Goal: Information Seeking & Learning: Find specific fact

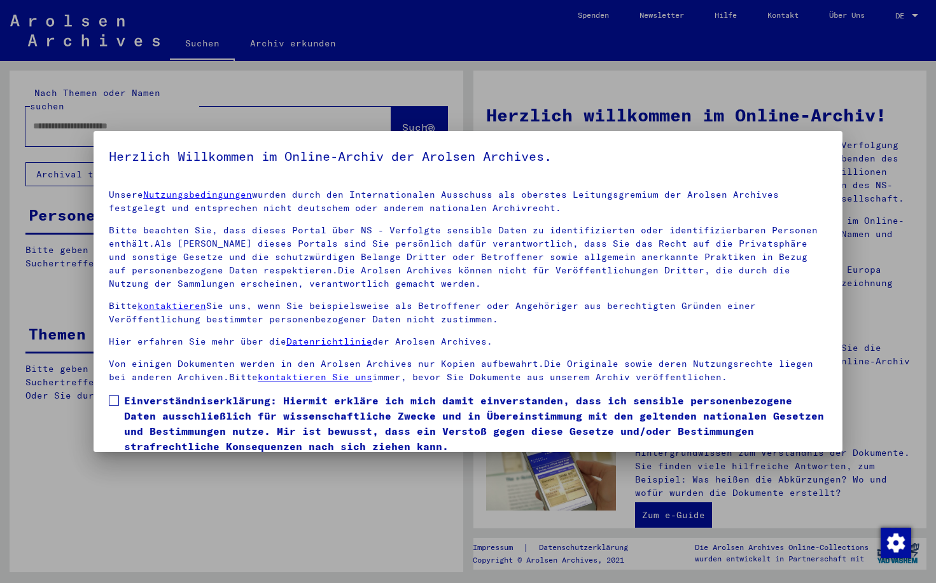
click at [118, 398] on span at bounding box center [114, 401] width 10 height 10
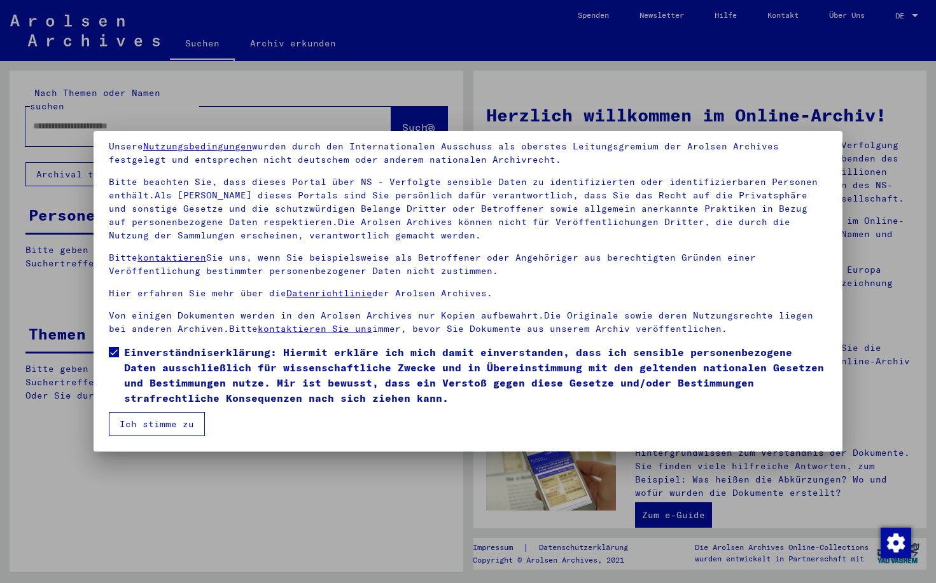
click at [133, 425] on button "Ich stimme zu" at bounding box center [157, 424] width 96 height 24
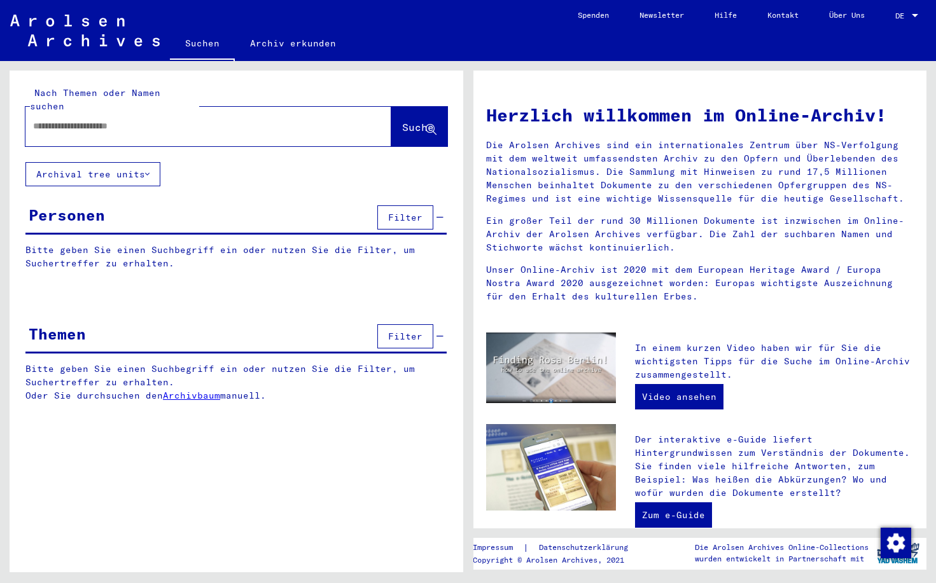
click at [185, 120] on input "text" at bounding box center [193, 126] width 320 height 13
type input "**********"
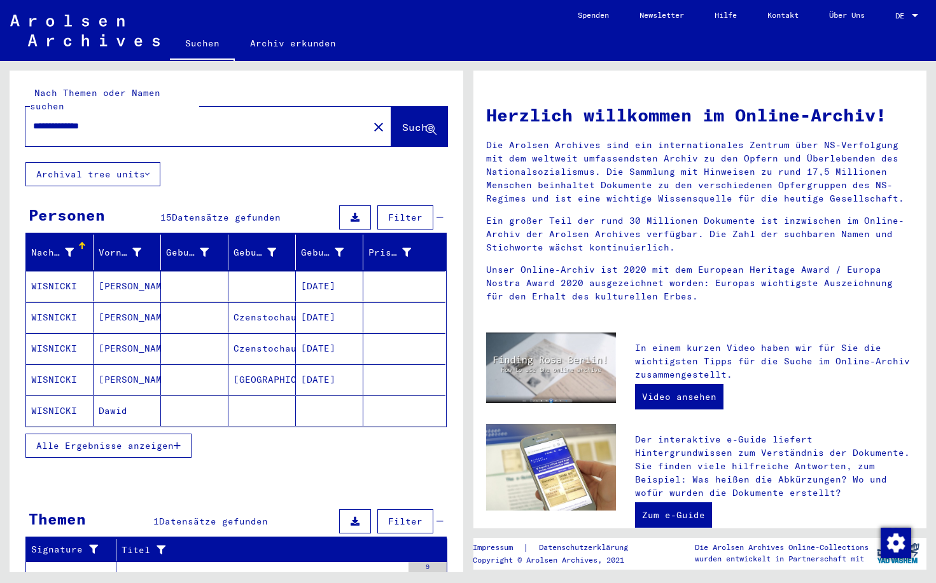
click at [136, 440] on span "Alle Ergebnisse anzeigen" at bounding box center [104, 445] width 137 height 11
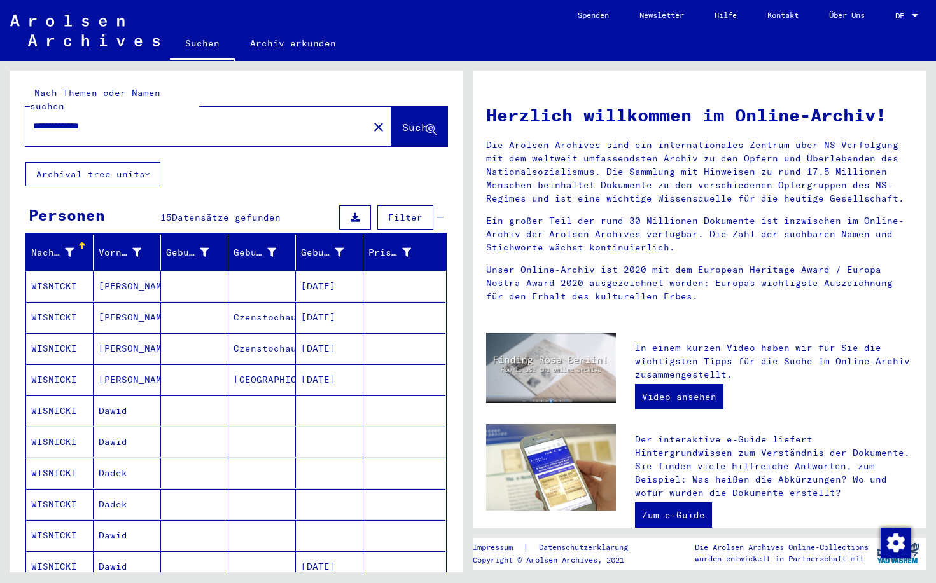
click at [114, 274] on mat-cell "David" at bounding box center [126, 286] width 67 height 31
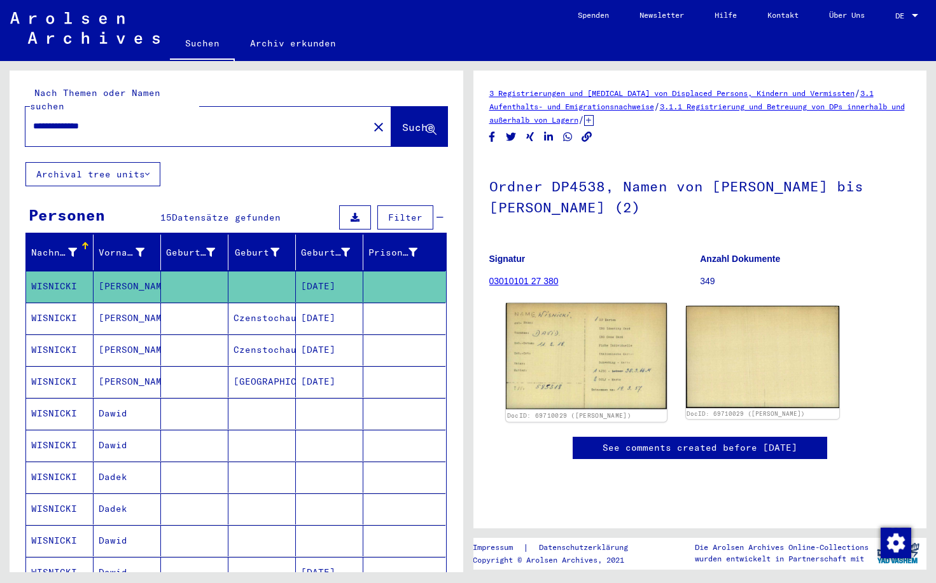
click at [555, 336] on img at bounding box center [585, 356] width 161 height 106
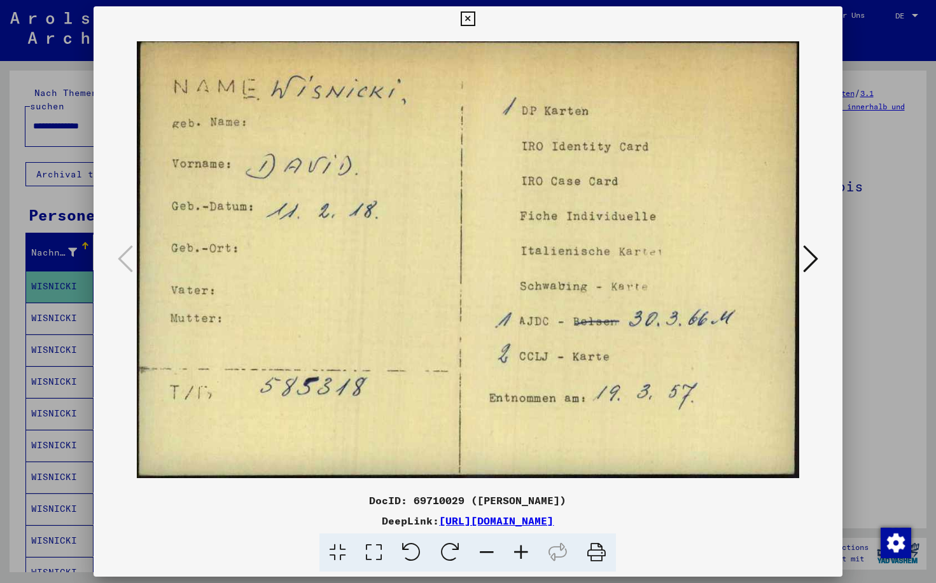
click at [810, 265] on icon at bounding box center [810, 259] width 15 height 31
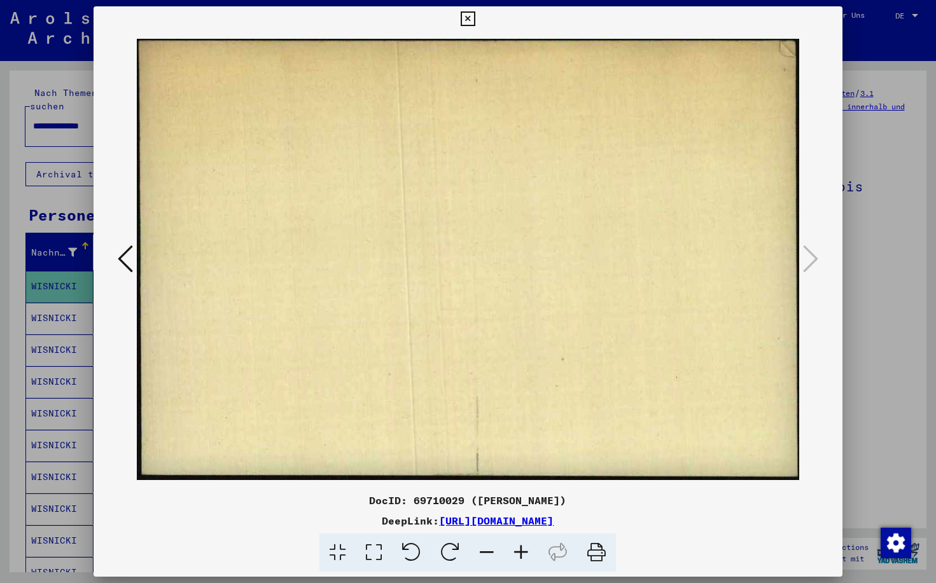
click at [475, 20] on icon at bounding box center [467, 18] width 15 height 15
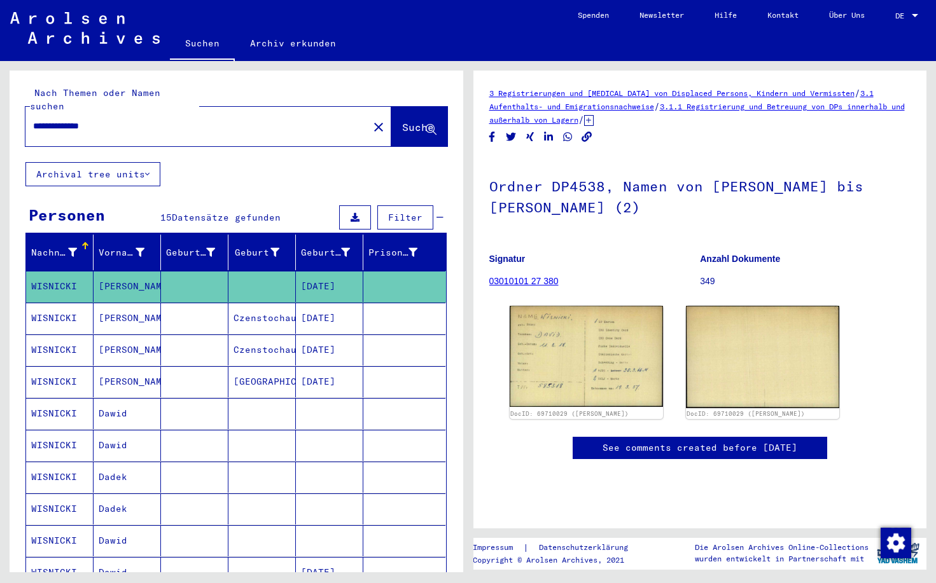
click at [67, 308] on mat-cell "WISNICKI" at bounding box center [59, 318] width 67 height 31
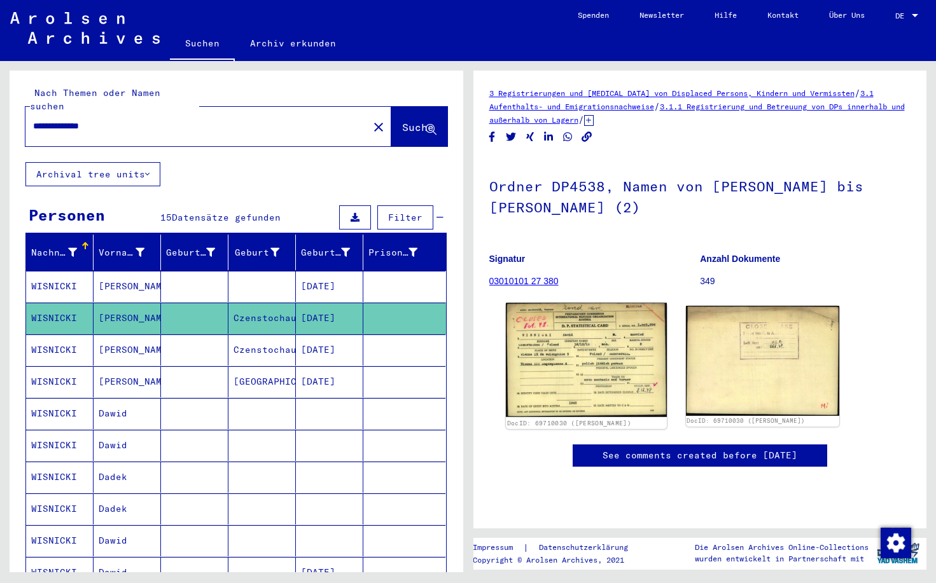
click at [561, 336] on img at bounding box center [585, 360] width 161 height 114
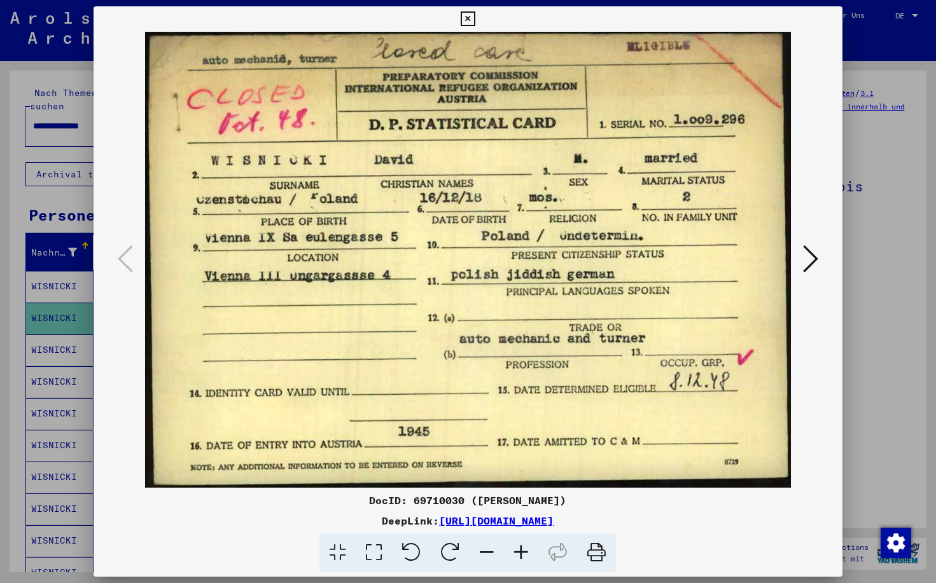
click at [808, 239] on div at bounding box center [467, 260] width 749 height 456
click at [807, 260] on icon at bounding box center [810, 259] width 15 height 31
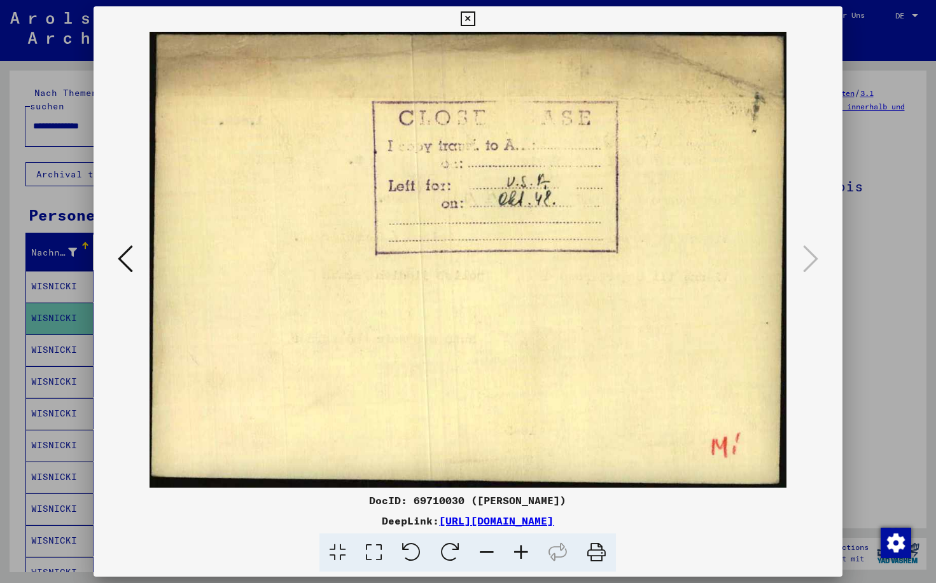
click at [120, 263] on icon at bounding box center [125, 259] width 15 height 31
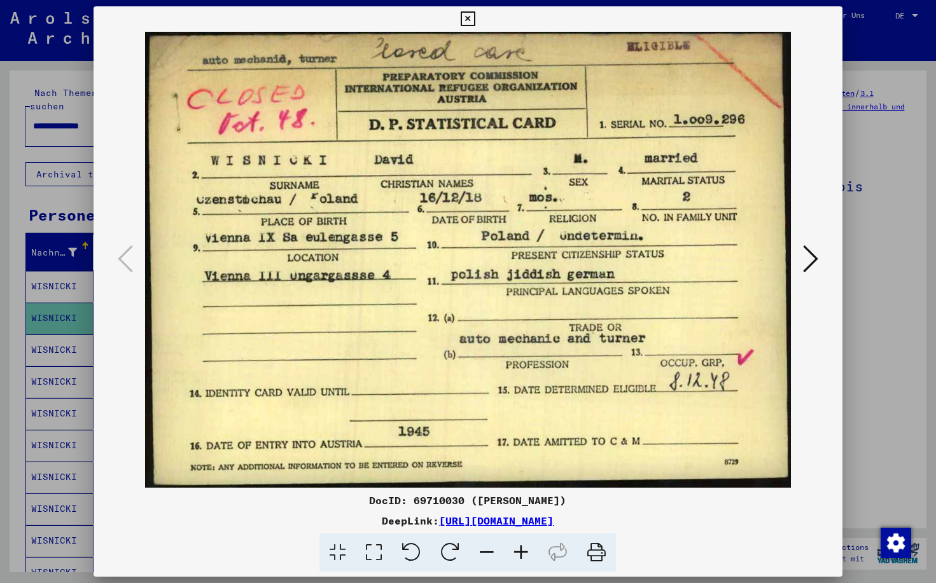
click at [803, 263] on icon at bounding box center [810, 259] width 15 height 31
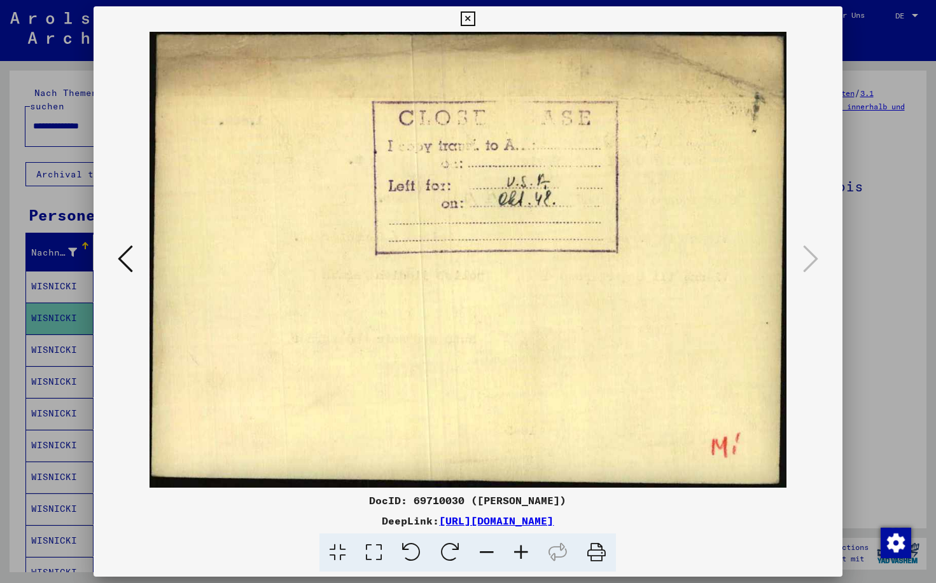
click at [128, 264] on icon at bounding box center [125, 259] width 15 height 31
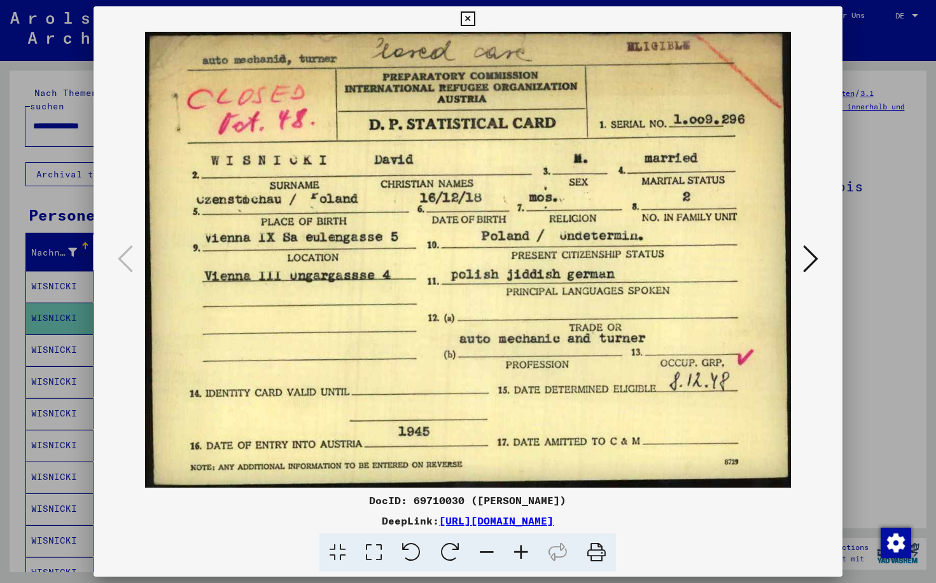
click at [811, 263] on icon at bounding box center [810, 259] width 15 height 31
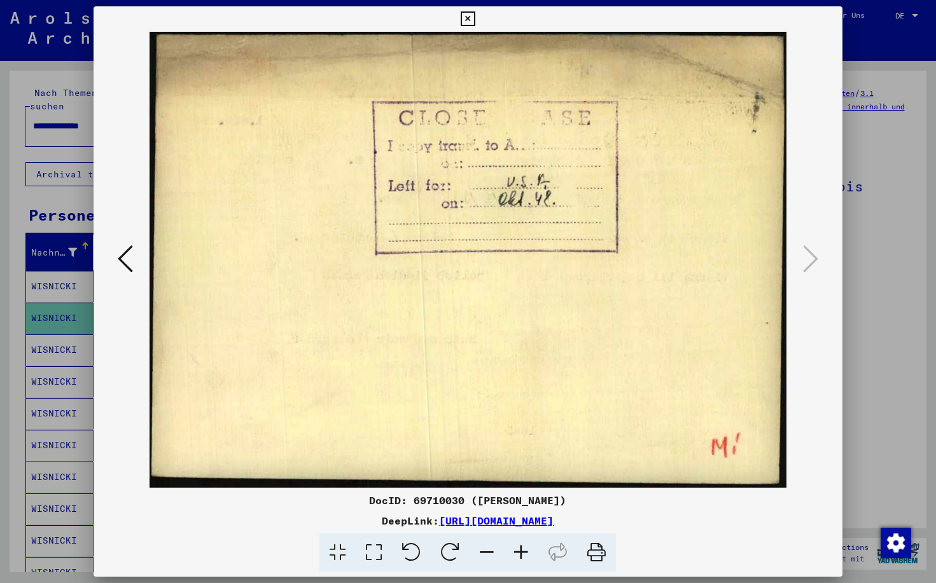
click at [475, 18] on icon at bounding box center [467, 18] width 15 height 15
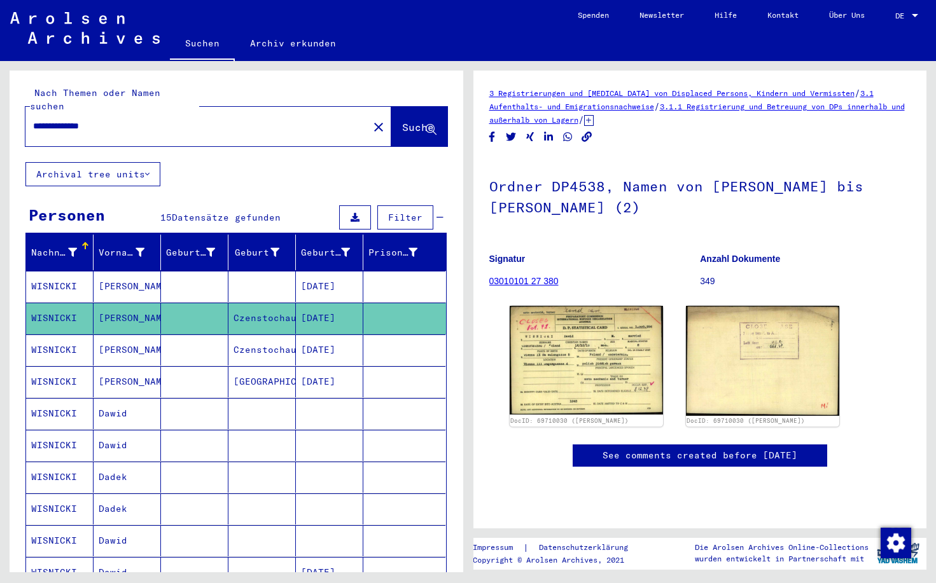
click at [266, 336] on mat-cell "Czenstochau" at bounding box center [261, 350] width 67 height 31
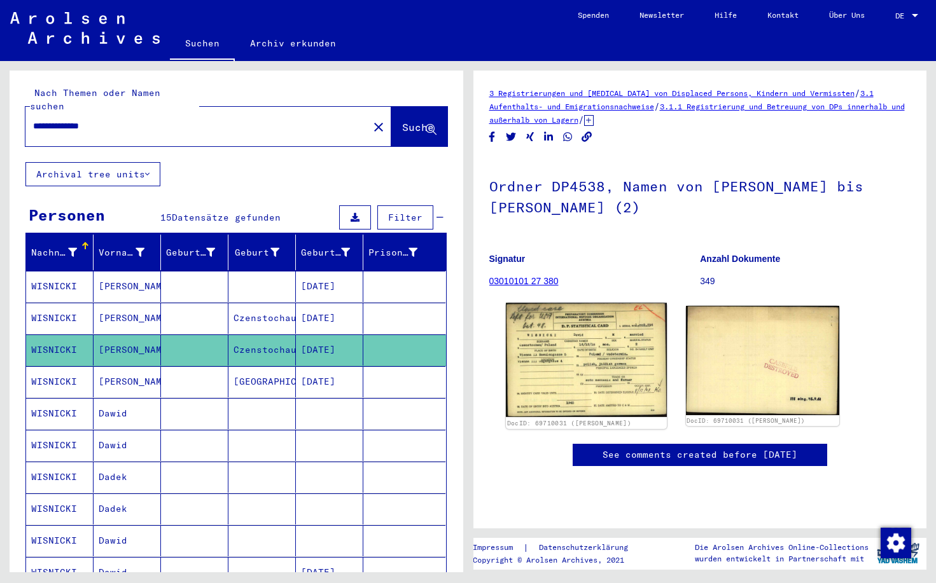
click at [544, 338] on img at bounding box center [585, 360] width 161 height 114
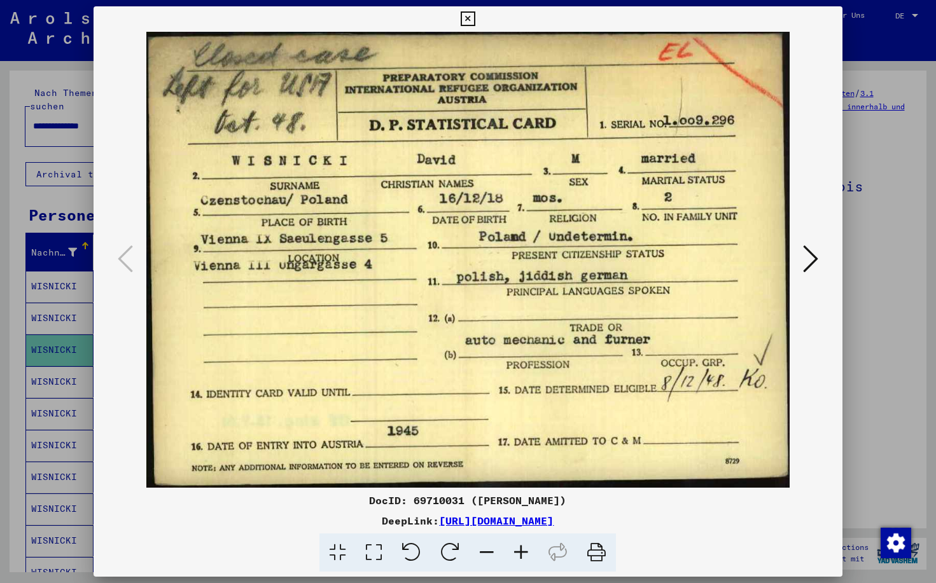
click at [814, 260] on icon at bounding box center [810, 259] width 15 height 31
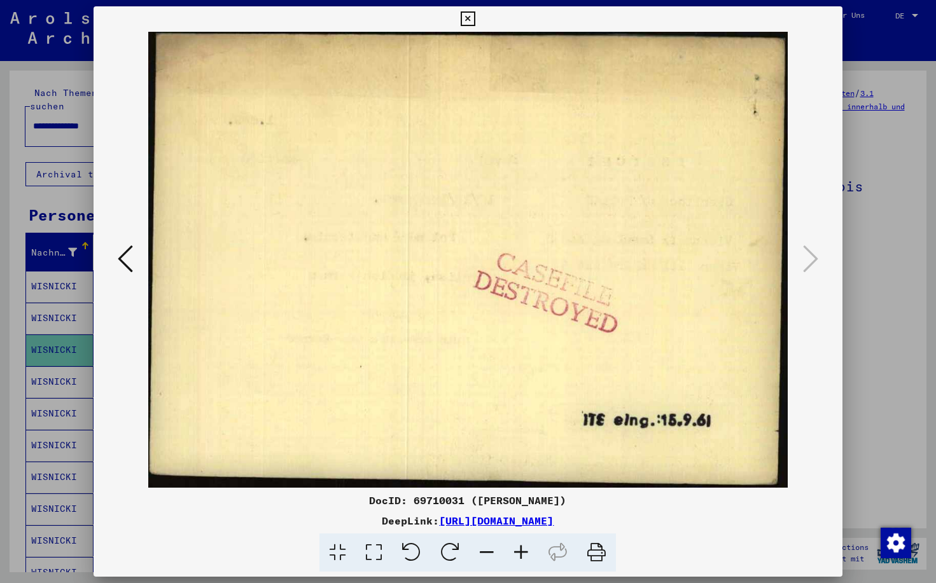
click at [475, 16] on icon at bounding box center [467, 18] width 15 height 15
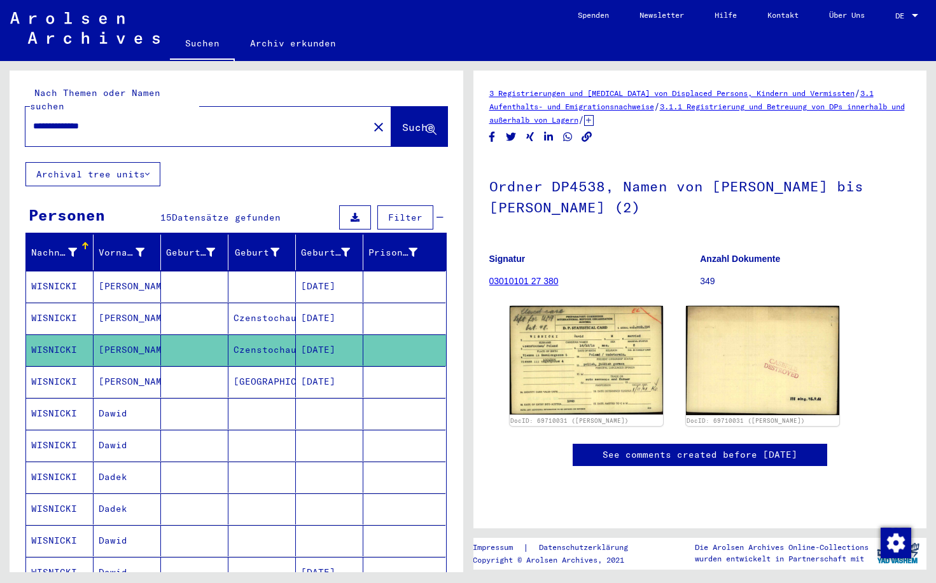
click at [111, 368] on mat-cell "DAVID" at bounding box center [126, 381] width 67 height 31
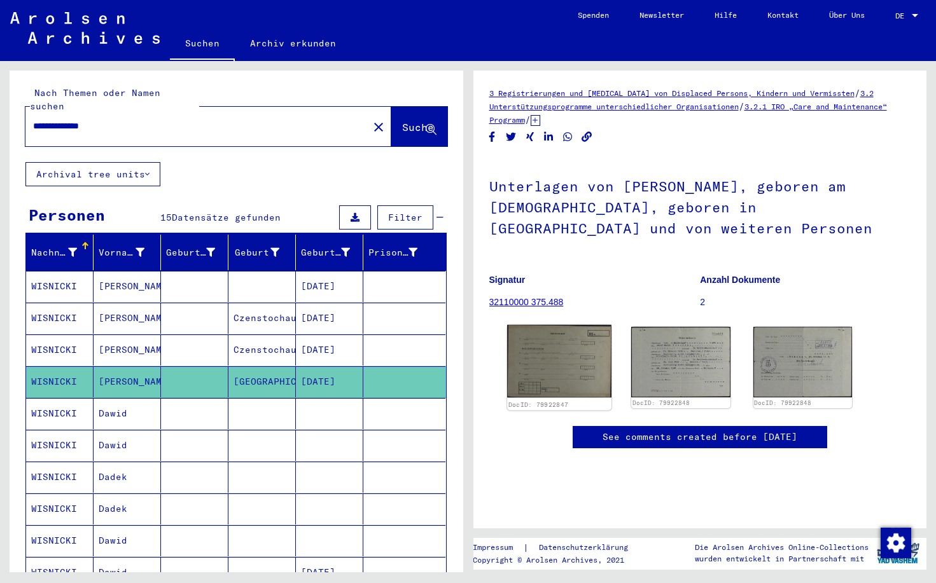
click at [559, 371] on img at bounding box center [559, 361] width 104 height 73
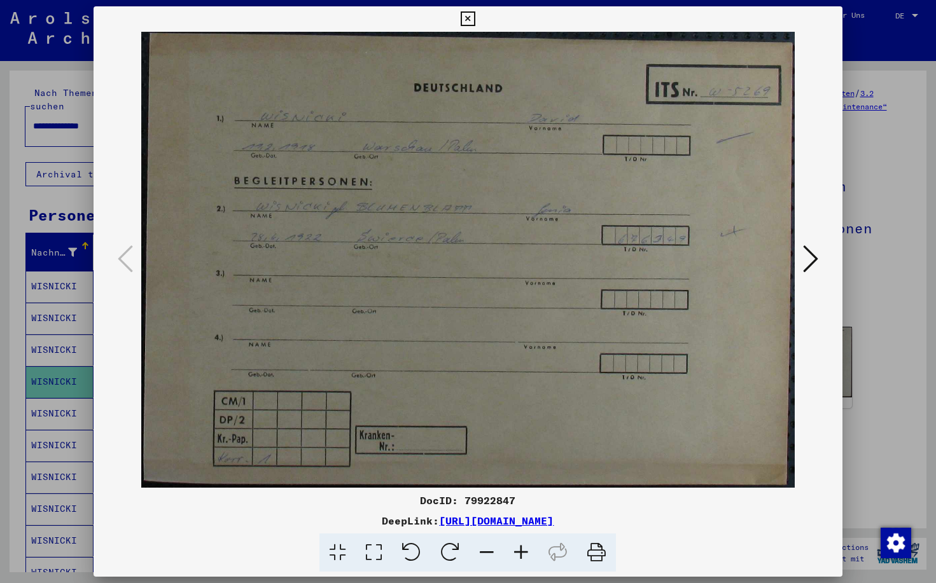
click at [475, 17] on icon at bounding box center [467, 18] width 15 height 15
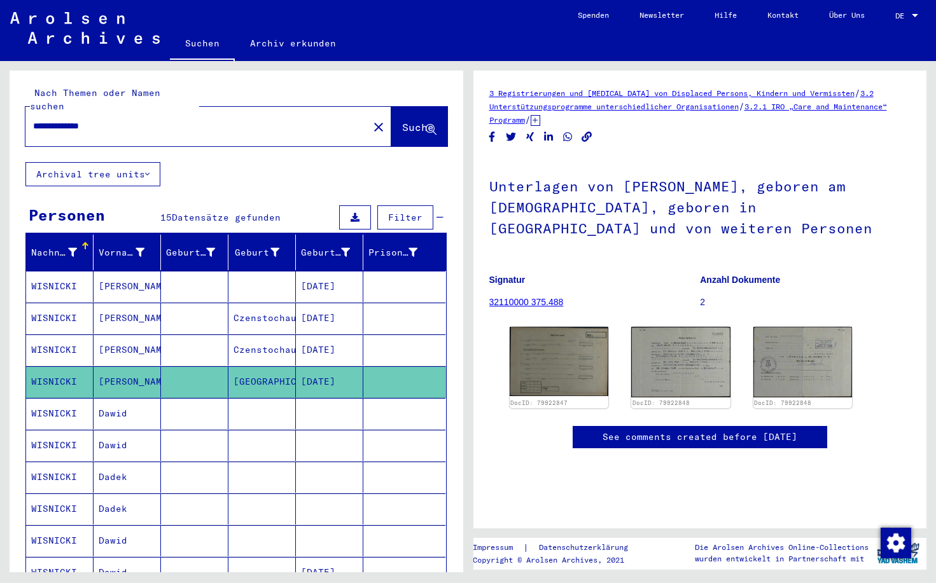
click at [113, 401] on mat-cell "Dawid" at bounding box center [126, 413] width 67 height 31
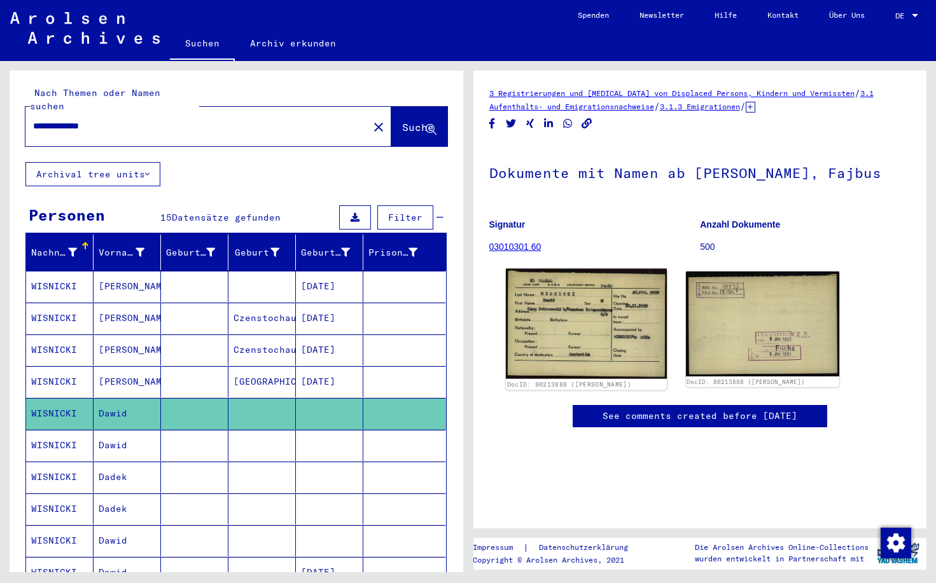
click at [546, 339] on img at bounding box center [585, 324] width 161 height 111
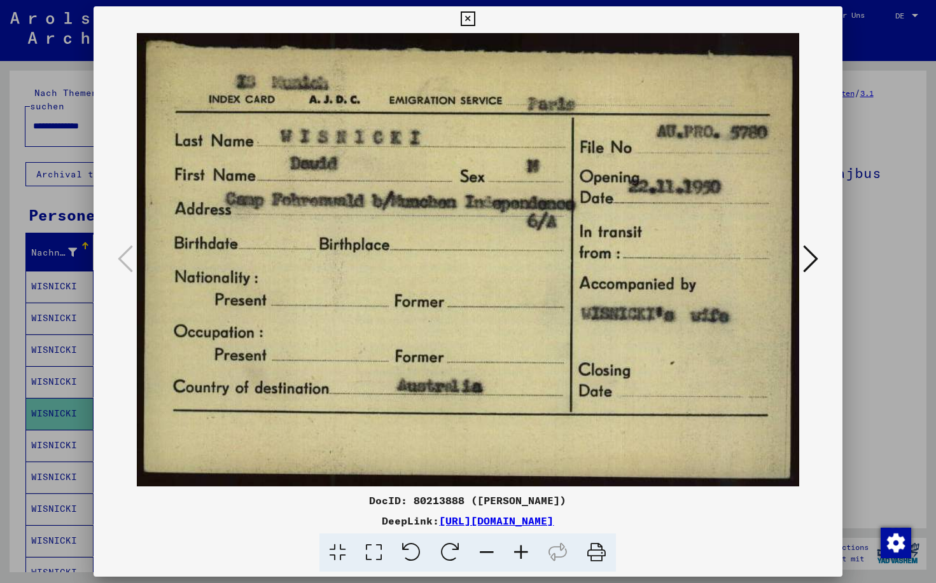
click at [813, 261] on icon at bounding box center [810, 259] width 15 height 31
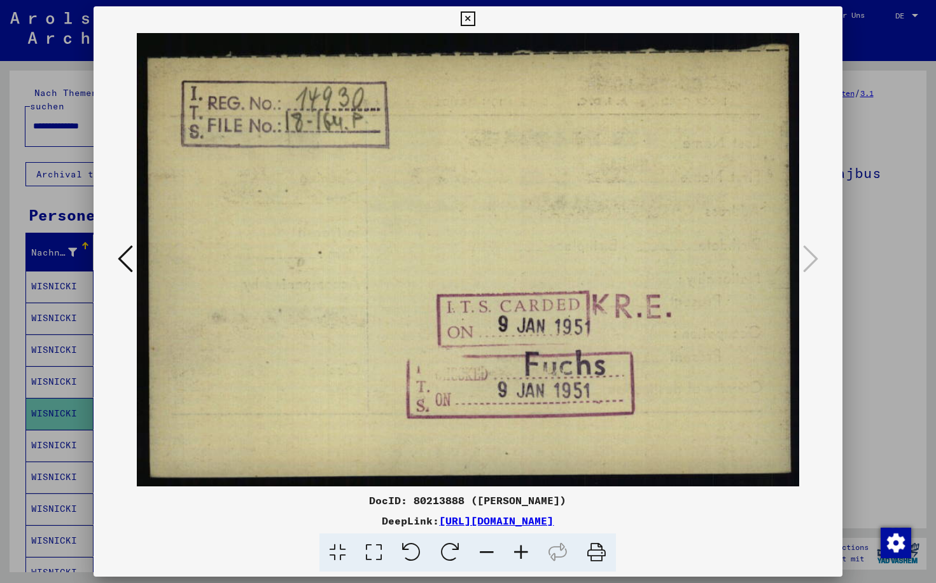
click at [475, 22] on icon at bounding box center [467, 18] width 15 height 15
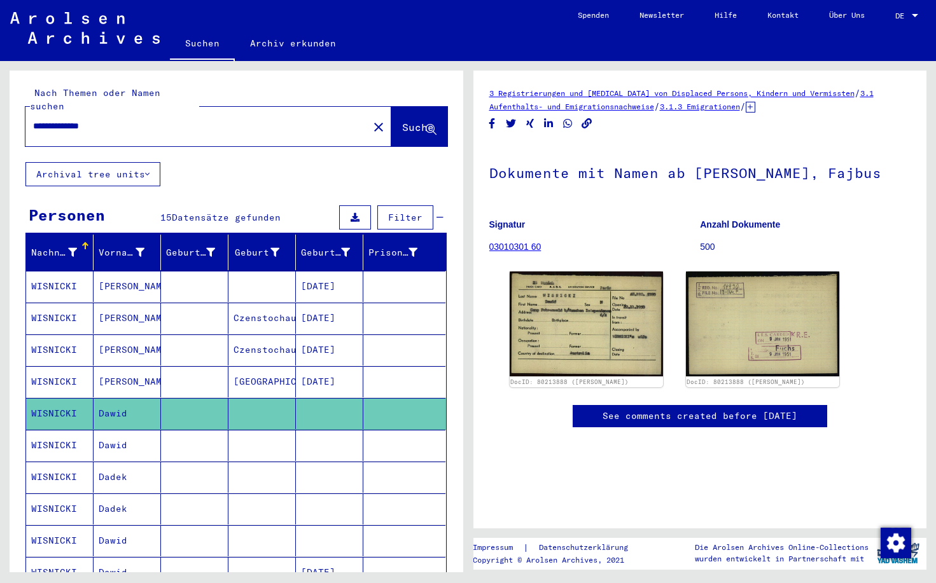
click at [109, 430] on mat-cell "Dawid" at bounding box center [126, 445] width 67 height 31
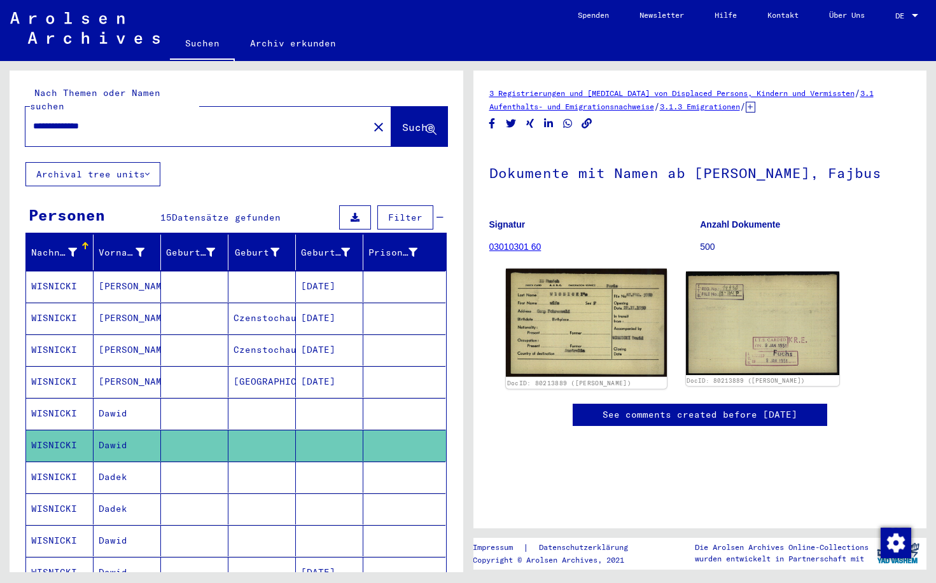
click at [599, 333] on img at bounding box center [585, 323] width 161 height 108
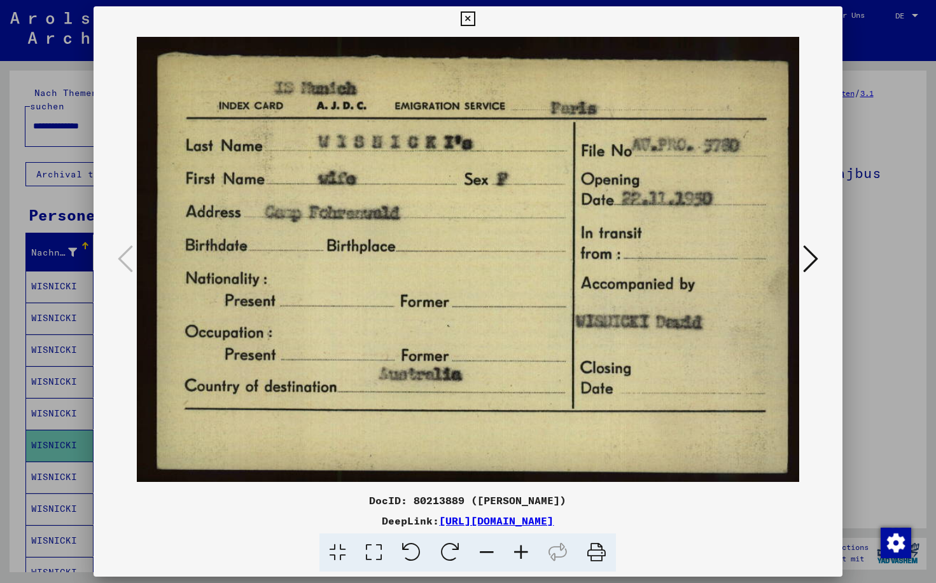
click at [475, 20] on icon at bounding box center [467, 18] width 15 height 15
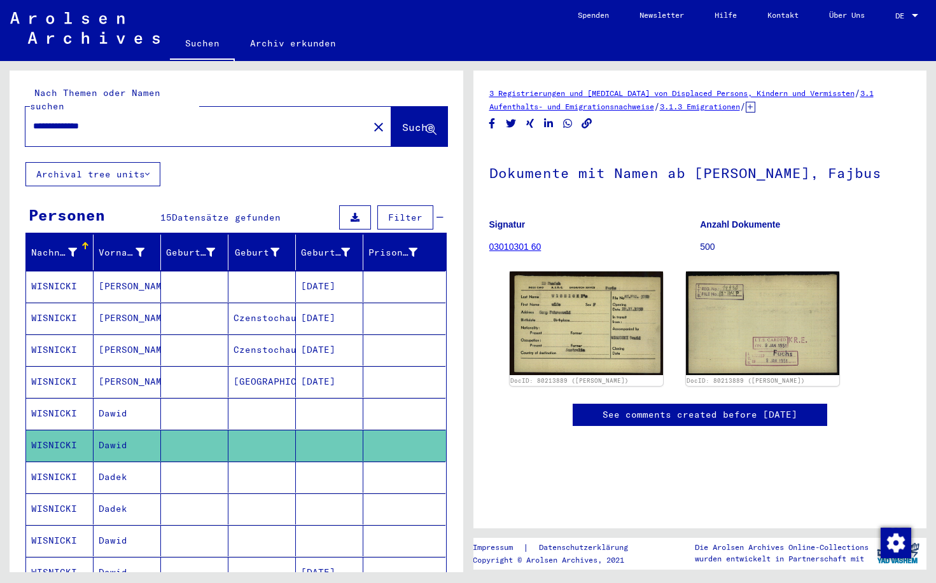
click at [113, 464] on mat-cell "Dadek" at bounding box center [126, 477] width 67 height 31
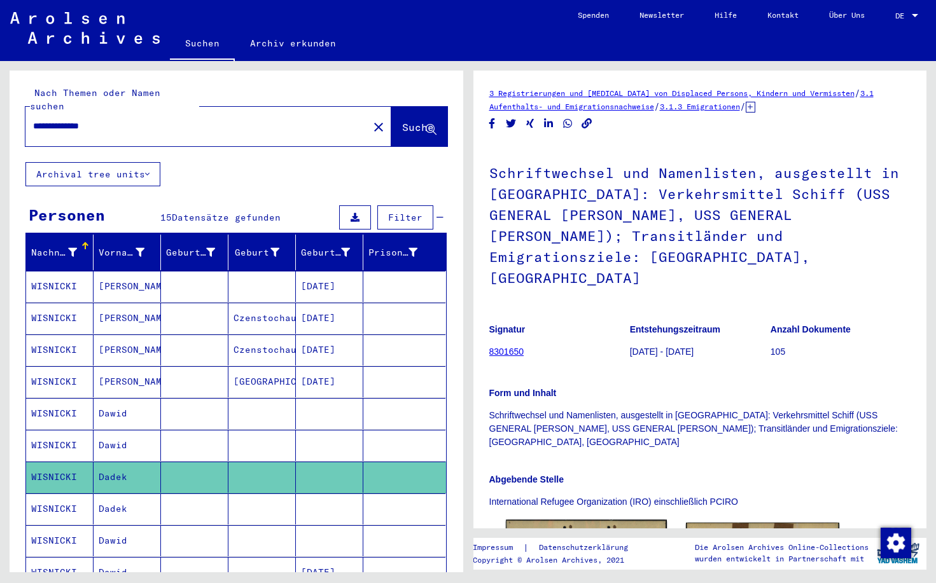
click at [570, 520] on img at bounding box center [585, 577] width 161 height 114
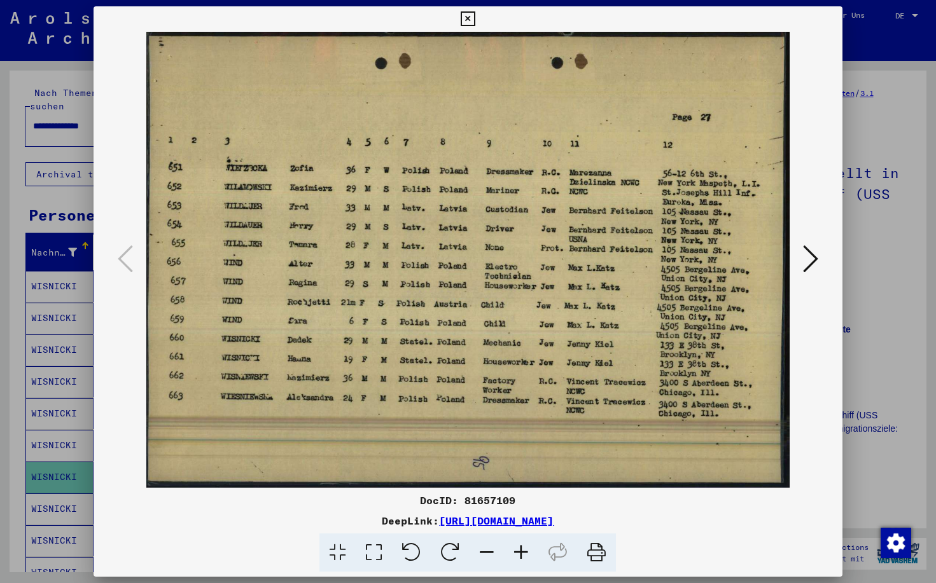
click at [812, 263] on icon at bounding box center [810, 259] width 15 height 31
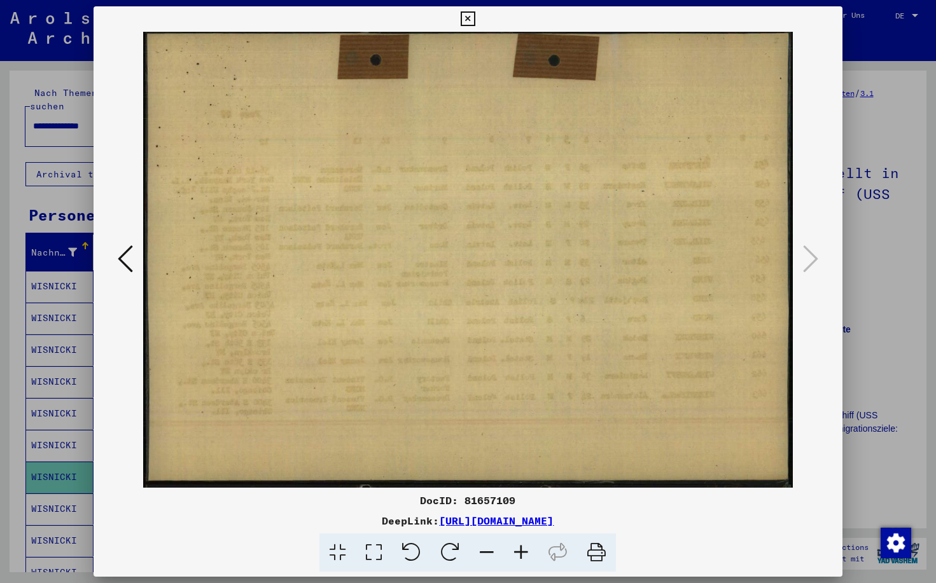
click at [475, 19] on icon at bounding box center [467, 18] width 15 height 15
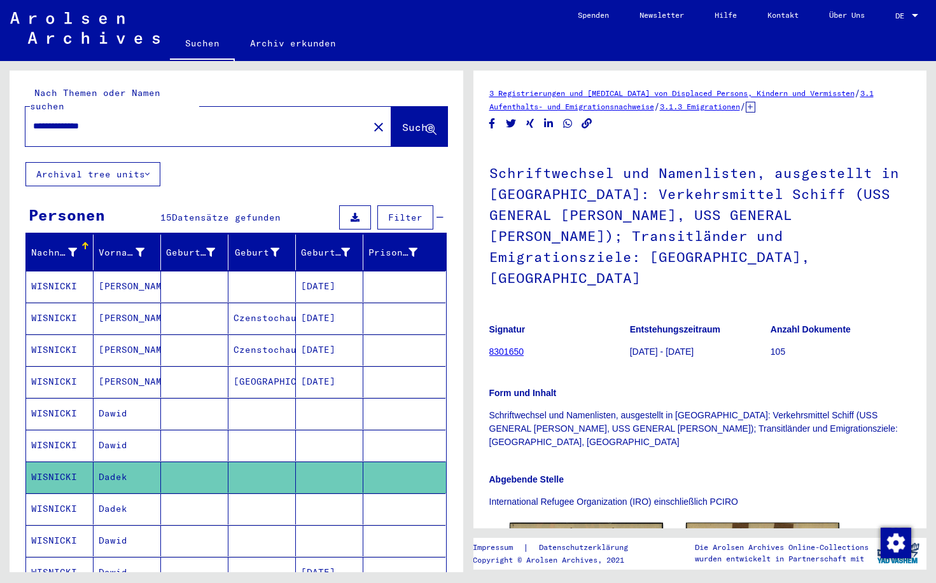
click at [114, 494] on mat-cell "Dadek" at bounding box center [126, 509] width 67 height 31
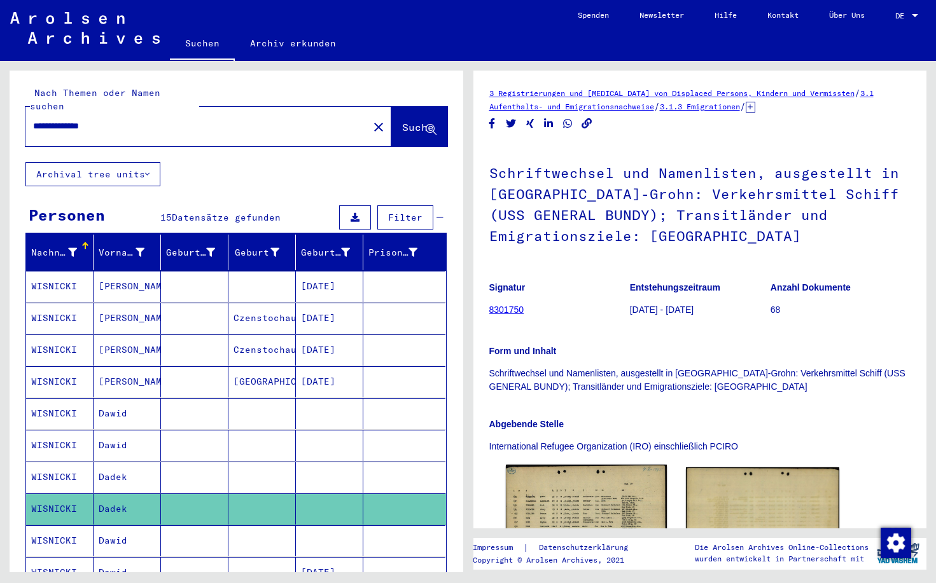
click at [590, 487] on img at bounding box center [585, 516] width 161 height 102
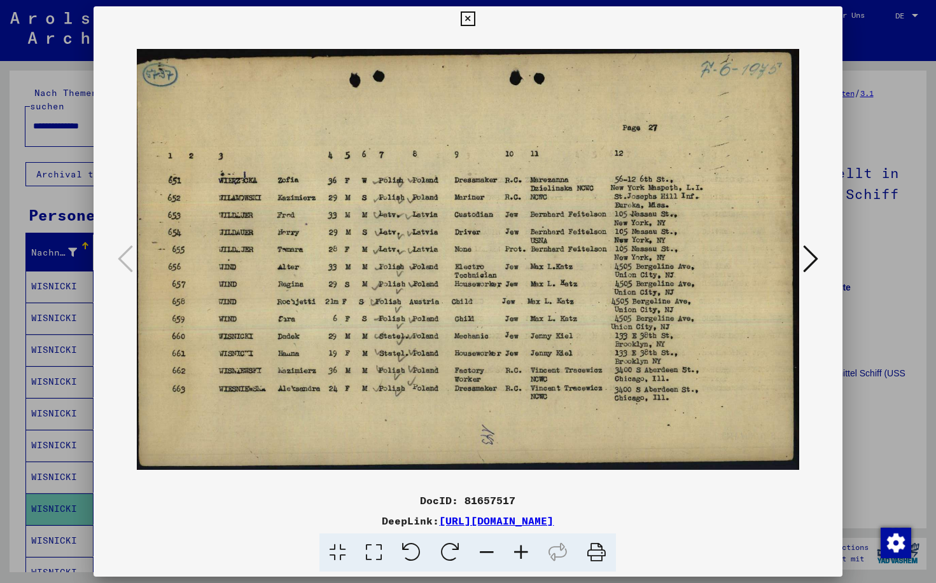
click at [475, 18] on icon at bounding box center [467, 18] width 15 height 15
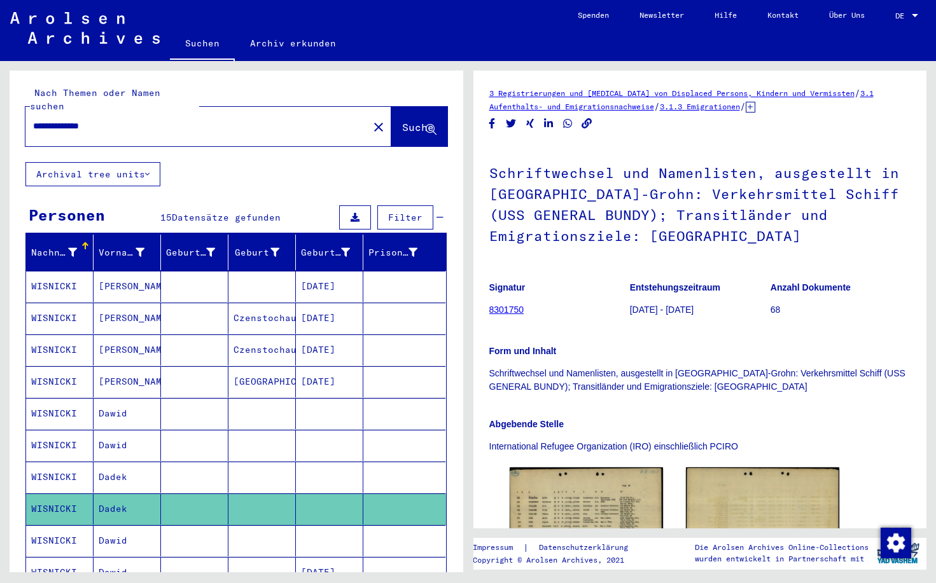
click at [104, 528] on mat-cell "Dawid" at bounding box center [126, 540] width 67 height 31
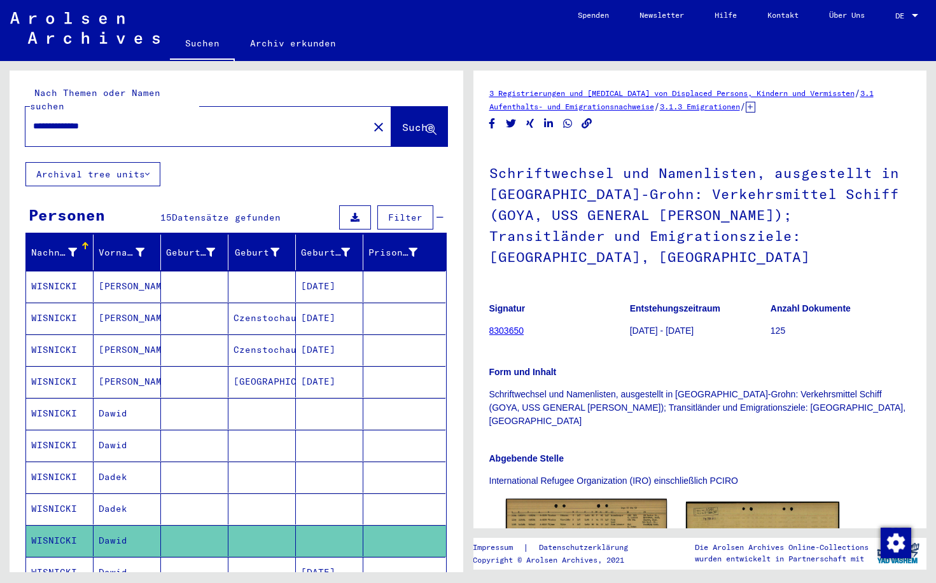
click at [578, 499] on img at bounding box center [585, 554] width 161 height 111
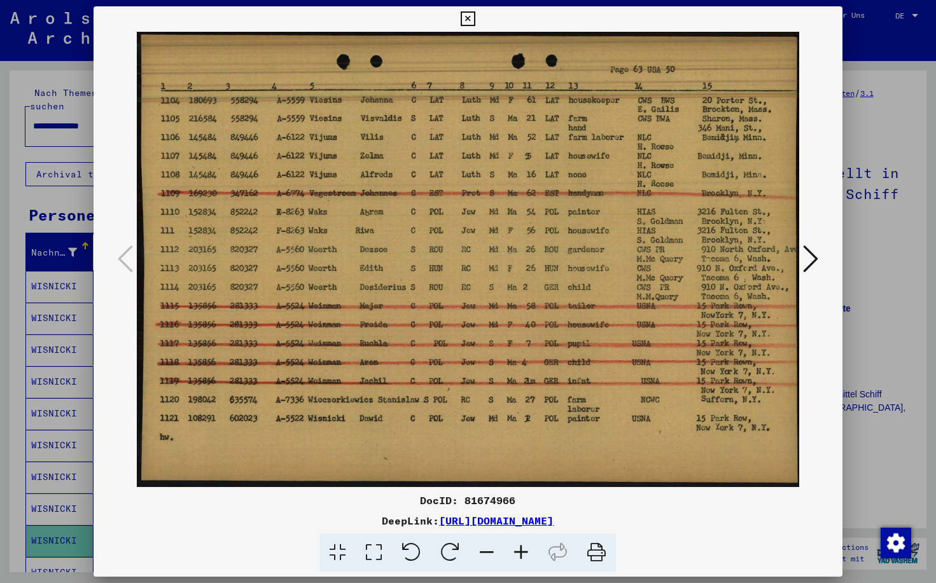
click at [475, 22] on icon at bounding box center [467, 18] width 15 height 15
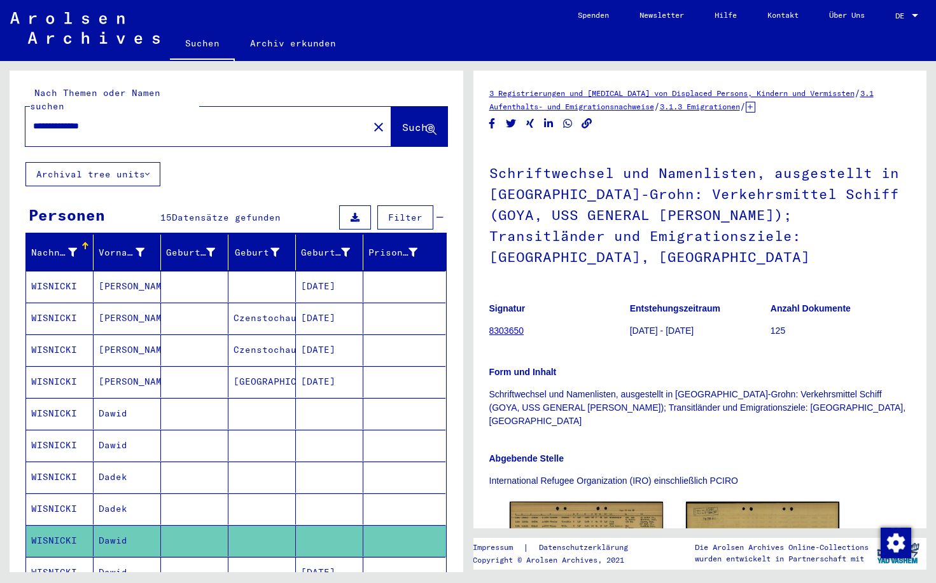
click at [121, 561] on mat-cell "Dawid" at bounding box center [126, 572] width 67 height 31
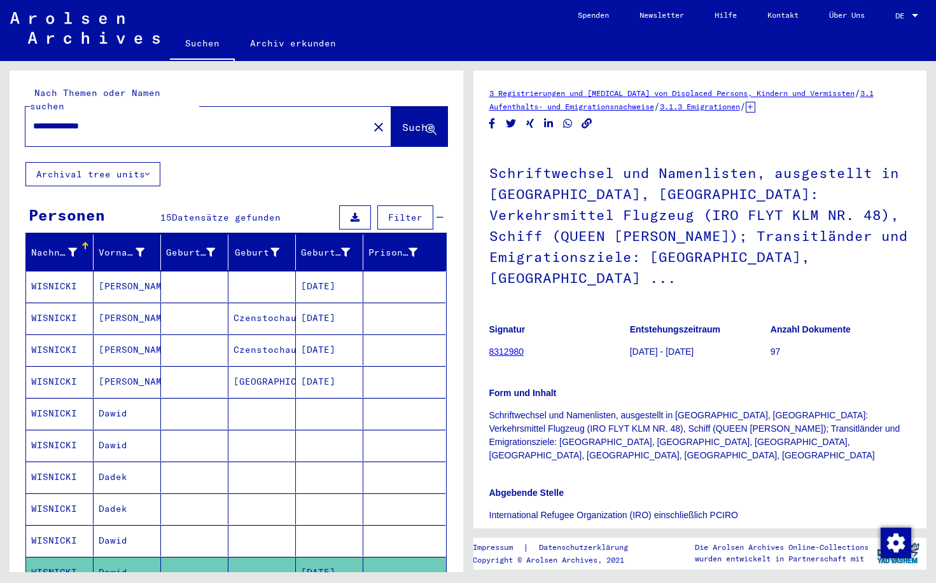
click at [608, 534] on img at bounding box center [585, 584] width 161 height 100
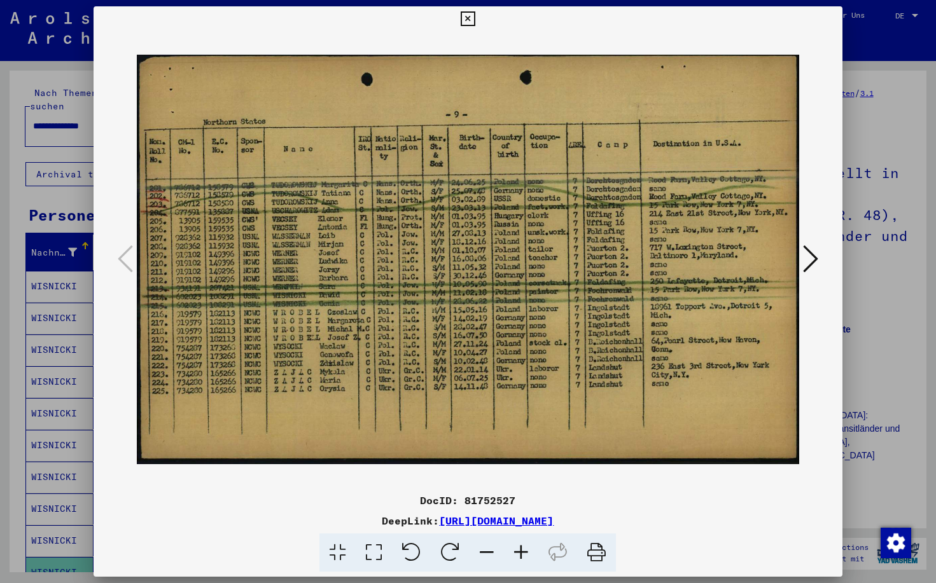
click at [475, 17] on icon at bounding box center [467, 18] width 15 height 15
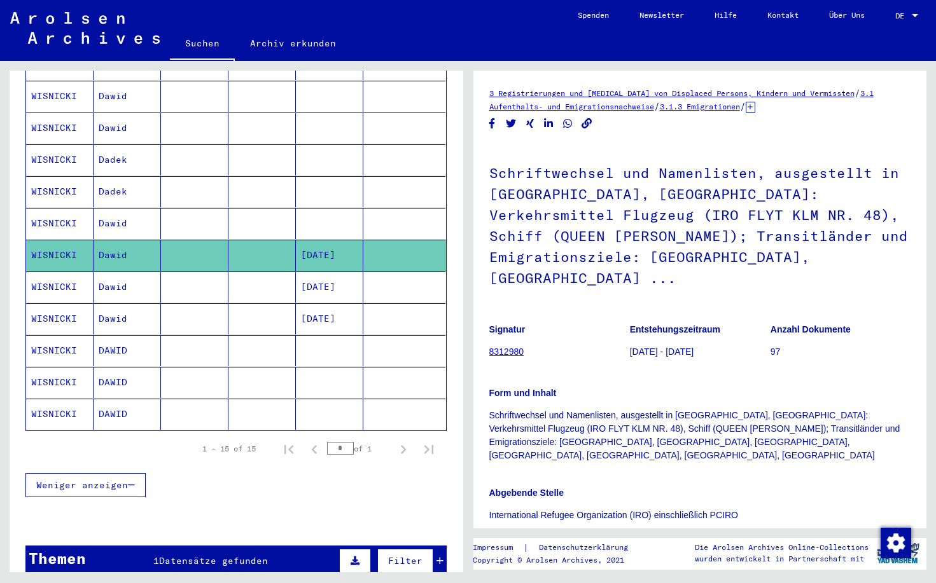
scroll to position [319, 0]
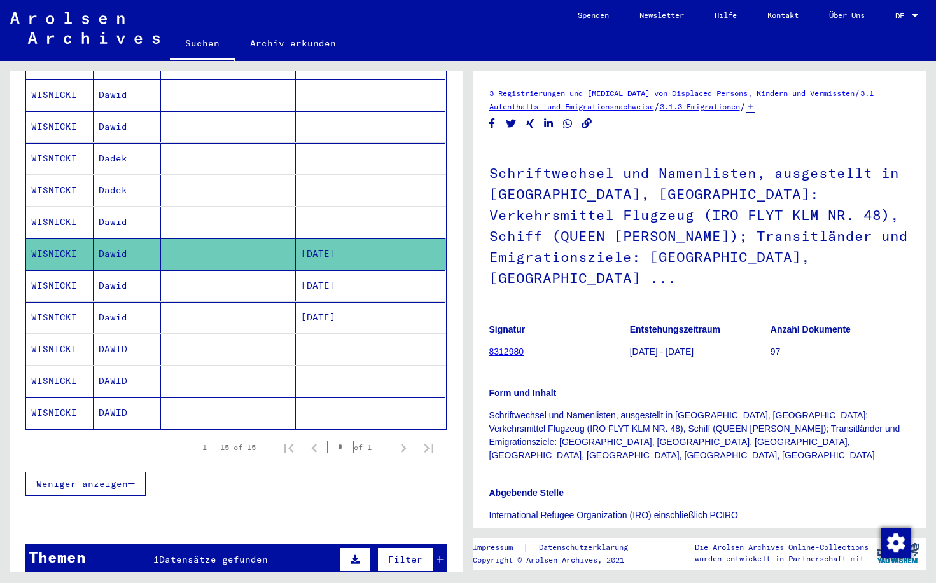
click at [120, 338] on mat-cell "DAWID" at bounding box center [126, 349] width 67 height 31
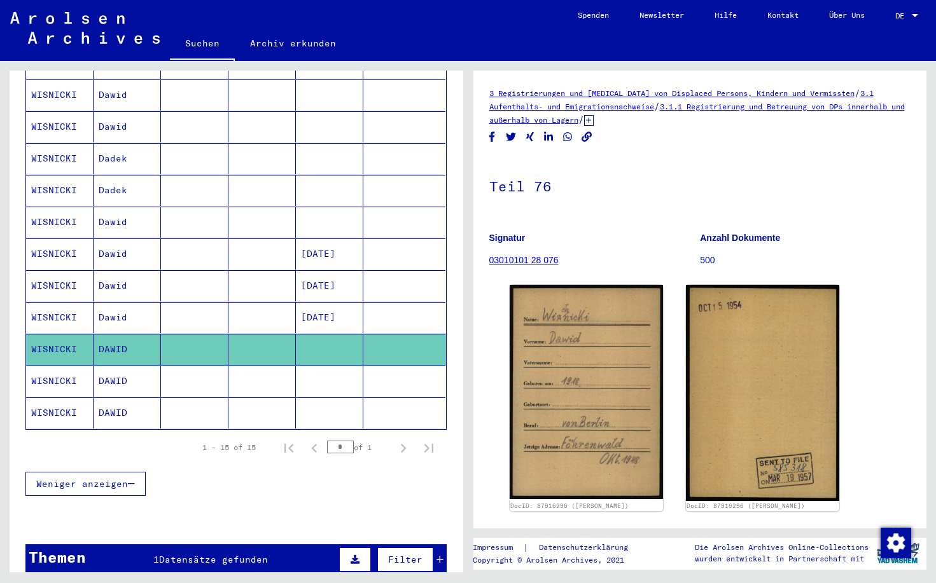
click at [120, 372] on mat-cell "DAWID" at bounding box center [126, 381] width 67 height 31
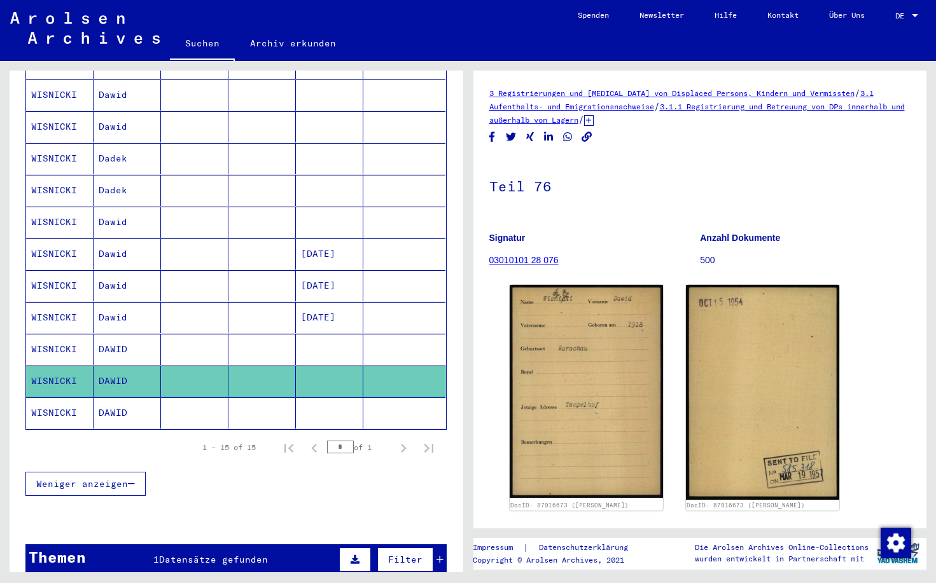
click at [102, 403] on mat-cell "DAWID" at bounding box center [126, 413] width 67 height 31
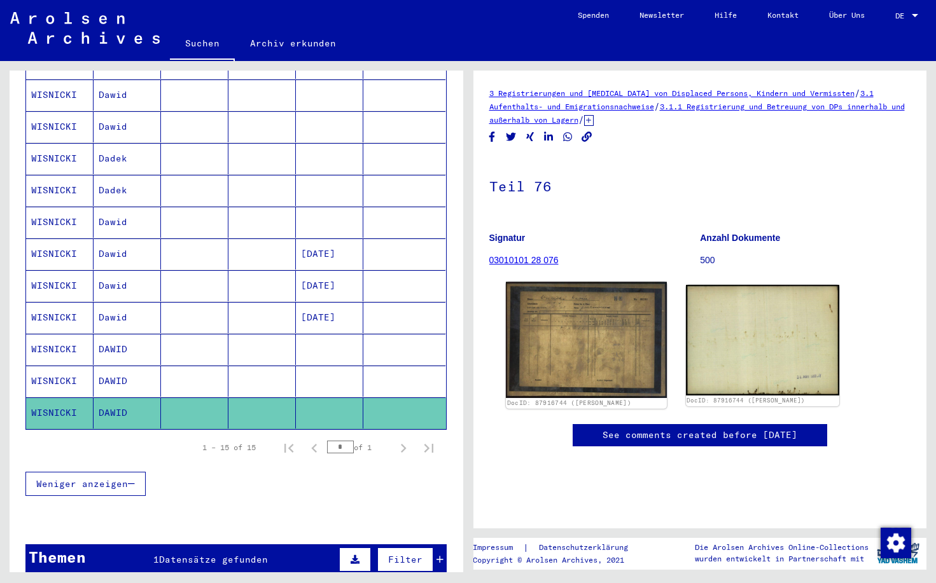
click at [612, 359] on img at bounding box center [585, 340] width 161 height 116
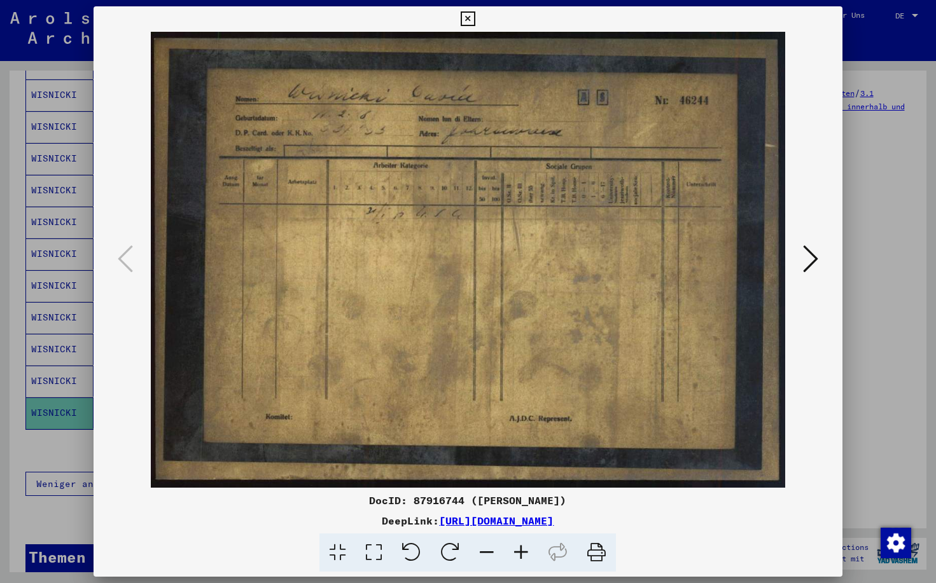
click at [475, 21] on icon at bounding box center [467, 18] width 15 height 15
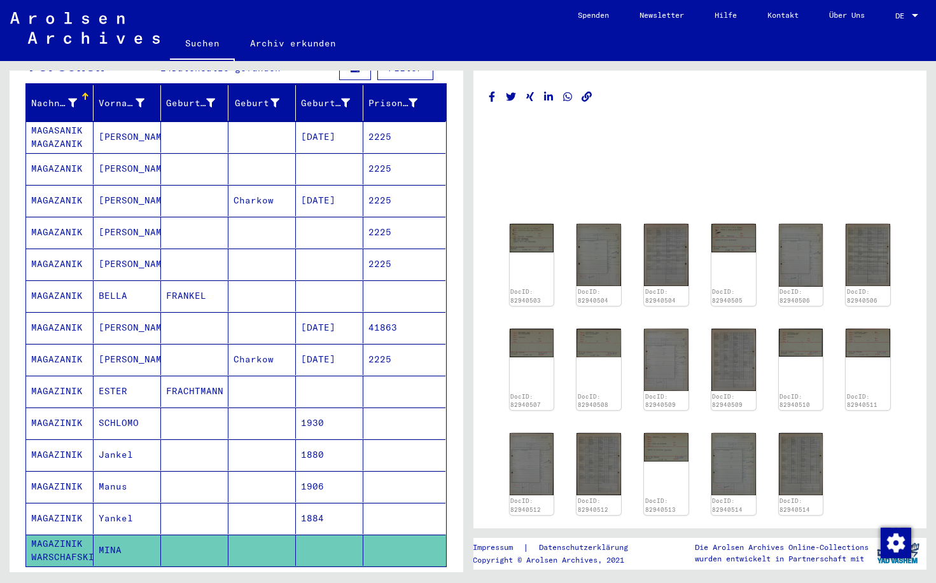
scroll to position [151, 0]
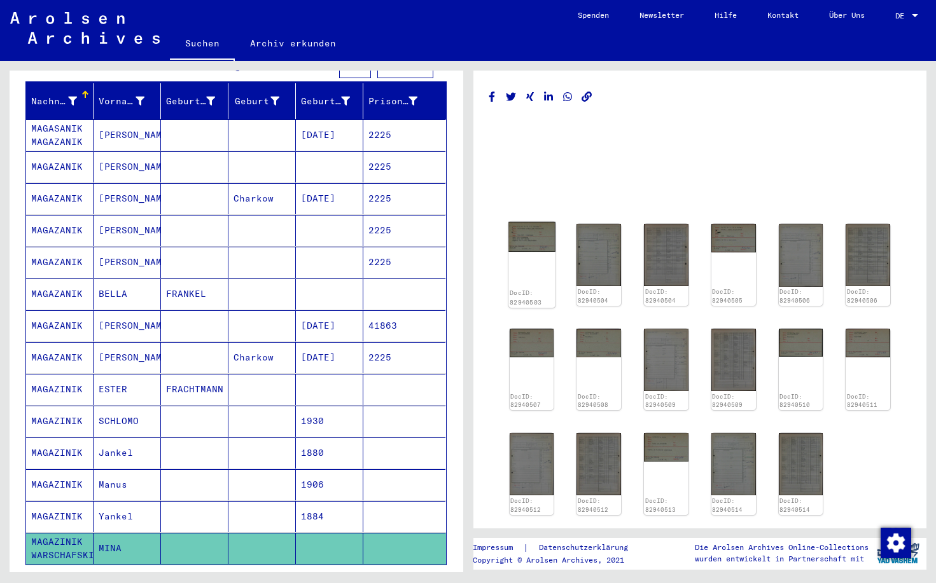
click at [539, 247] on img at bounding box center [531, 237] width 46 height 30
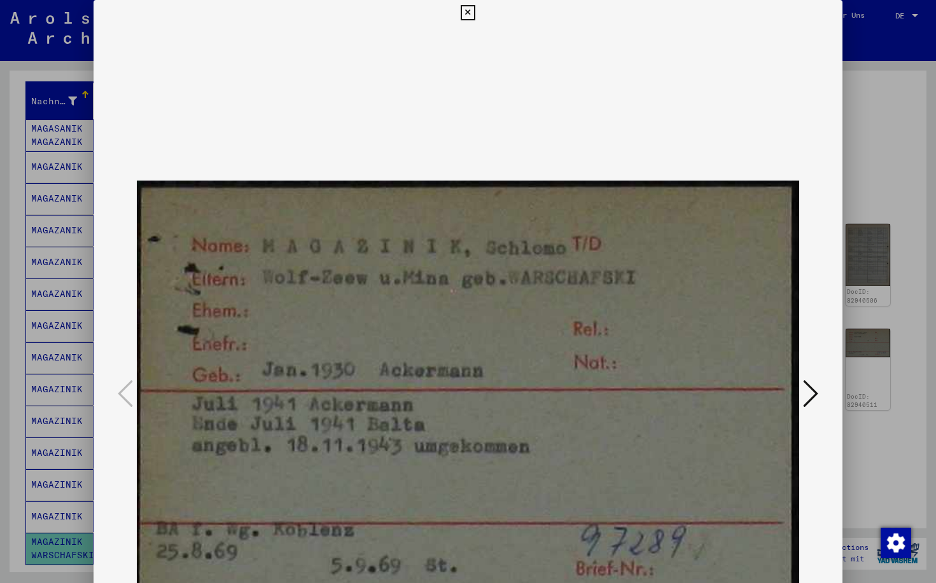
click at [812, 387] on icon at bounding box center [810, 393] width 15 height 31
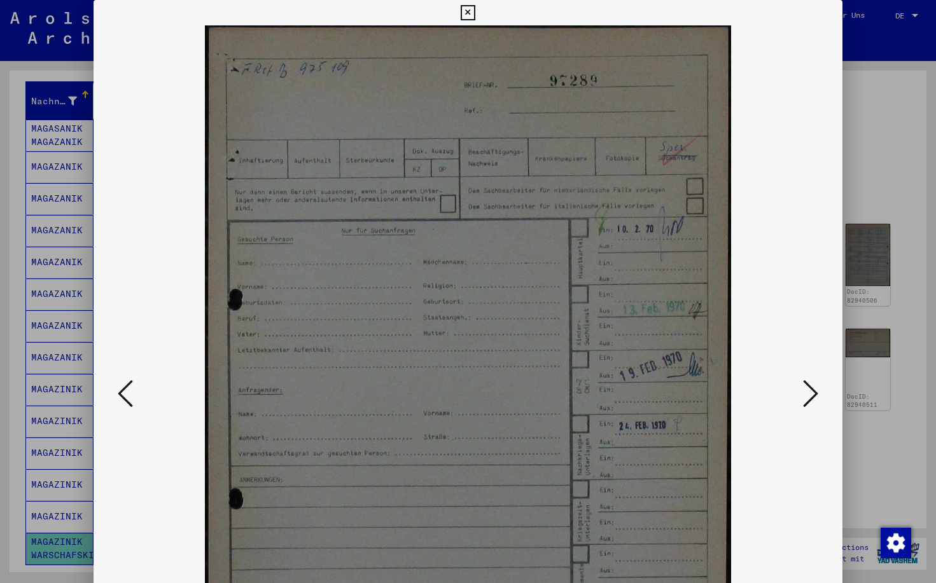
click at [812, 389] on icon at bounding box center [810, 393] width 15 height 31
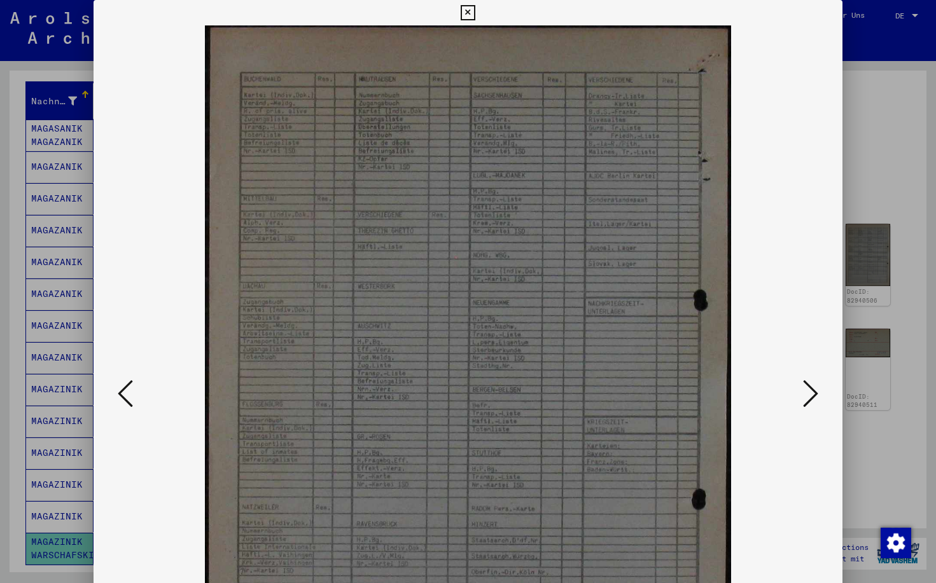
click at [812, 389] on icon at bounding box center [810, 393] width 15 height 31
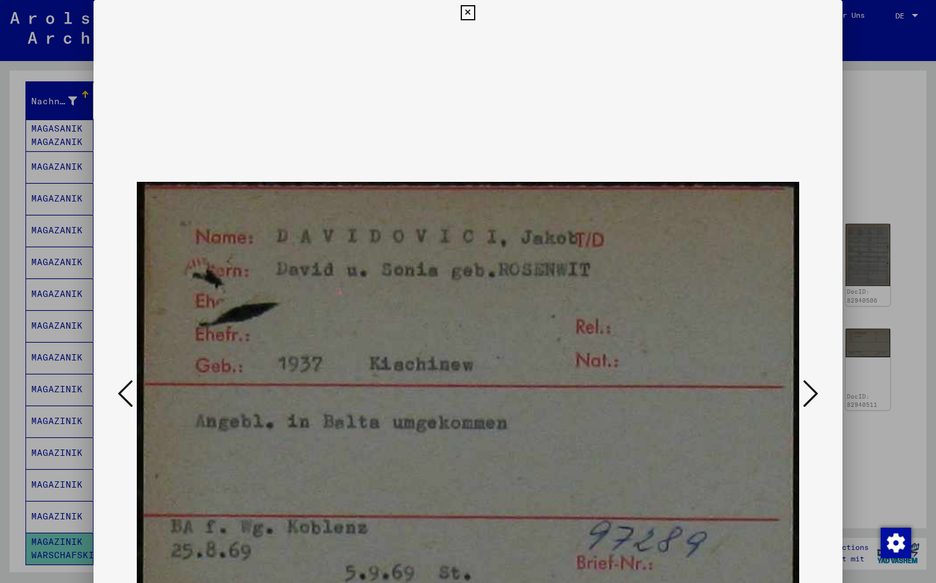
click at [812, 389] on icon at bounding box center [810, 393] width 15 height 31
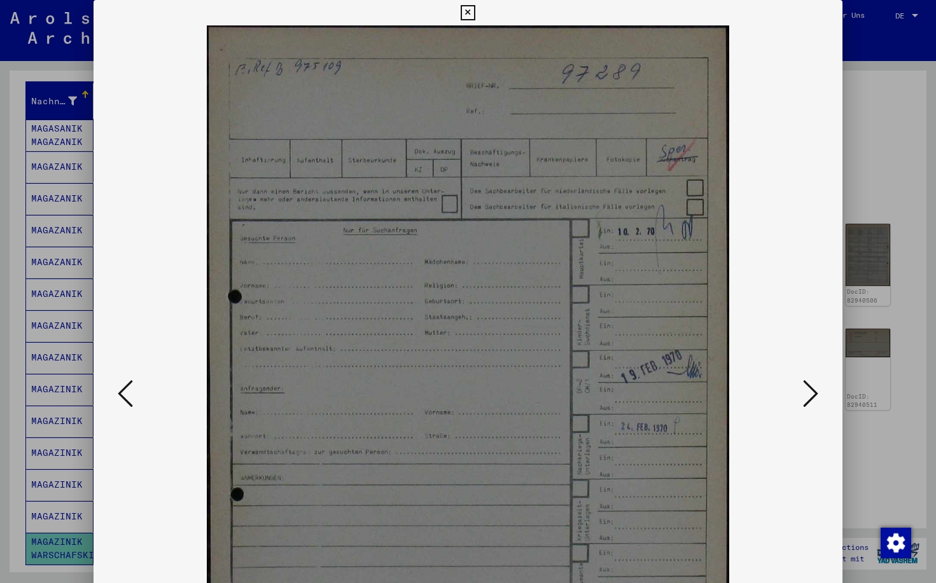
click at [812, 389] on icon at bounding box center [810, 393] width 15 height 31
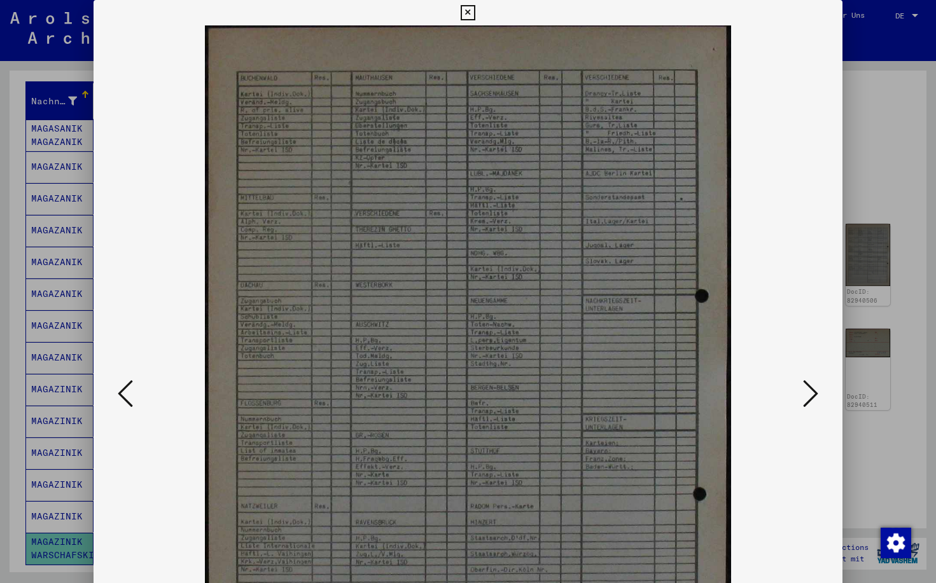
click at [812, 388] on icon at bounding box center [810, 393] width 15 height 31
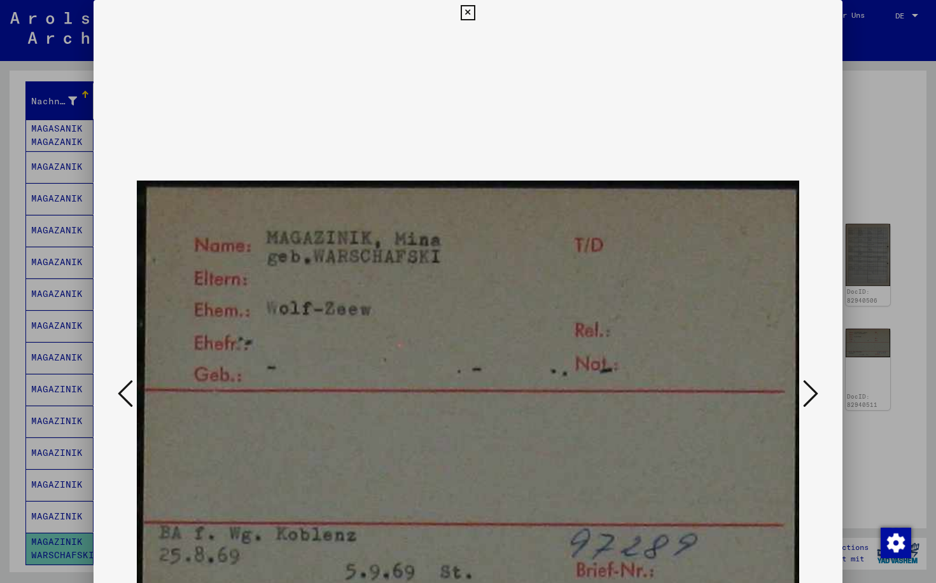
click at [812, 388] on icon at bounding box center [810, 393] width 15 height 31
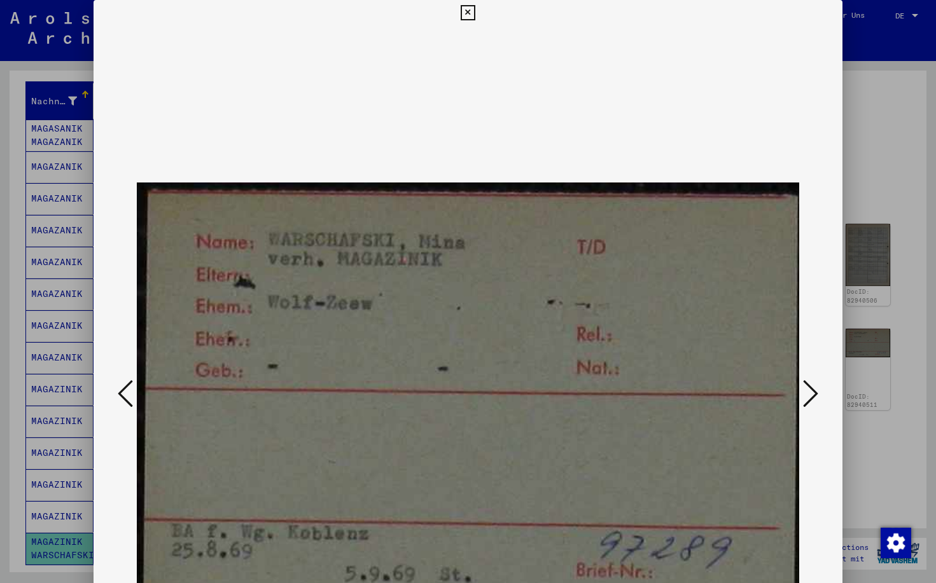
click at [812, 388] on icon at bounding box center [810, 393] width 15 height 31
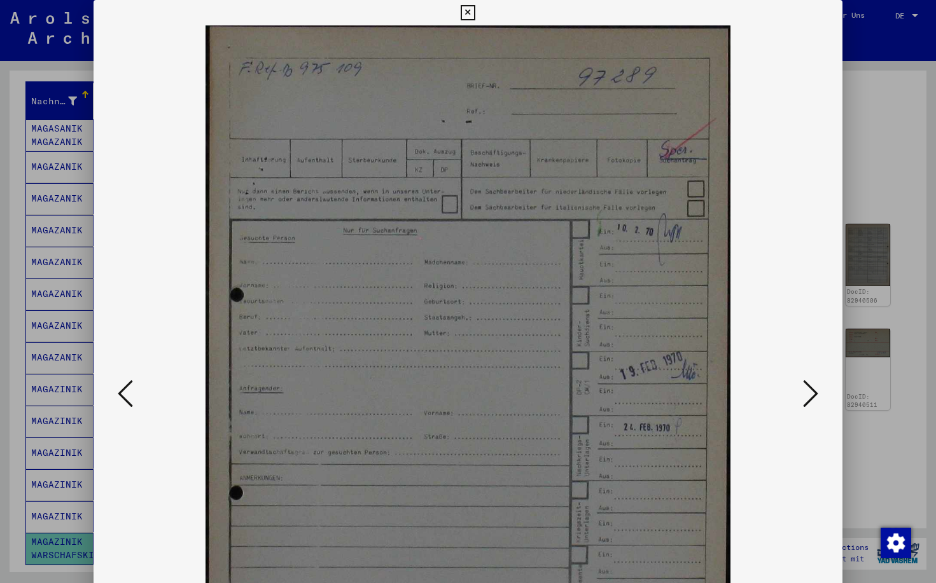
click at [812, 388] on icon at bounding box center [810, 393] width 15 height 31
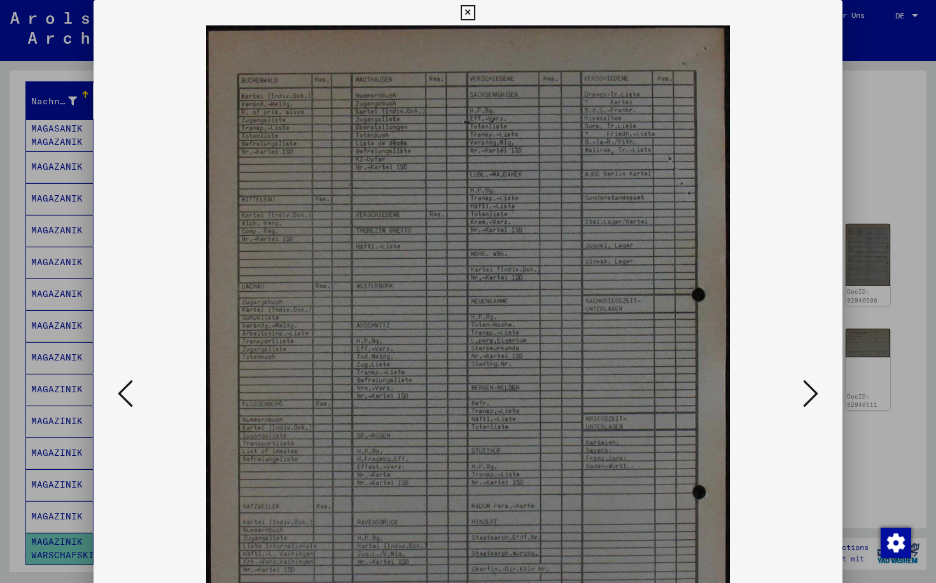
click at [812, 388] on icon at bounding box center [810, 393] width 15 height 31
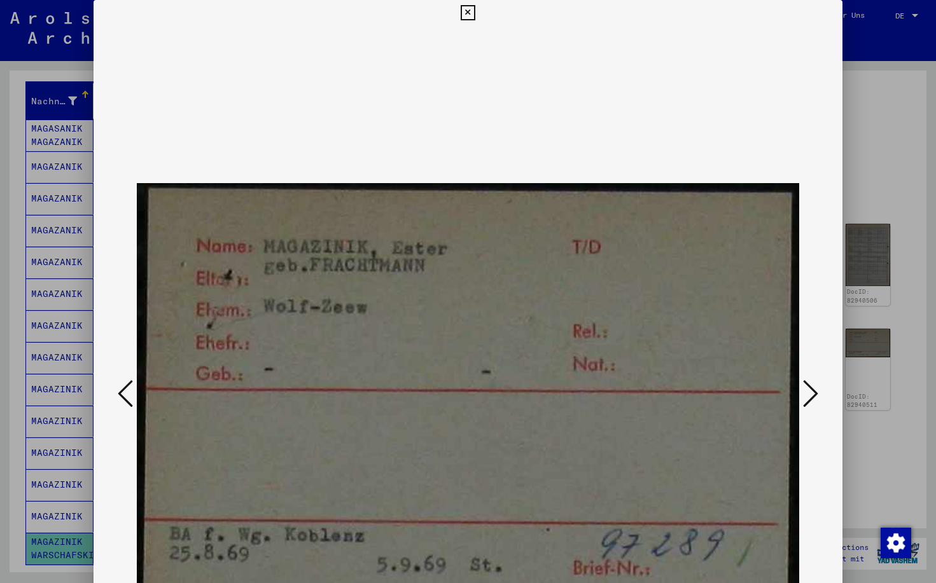
click at [812, 388] on icon at bounding box center [810, 393] width 15 height 31
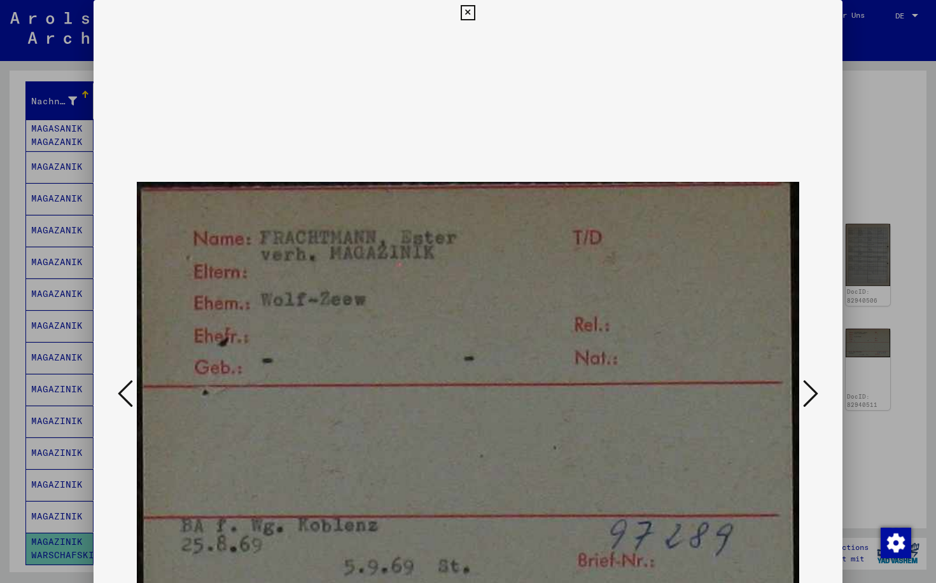
click at [812, 388] on icon at bounding box center [810, 393] width 15 height 31
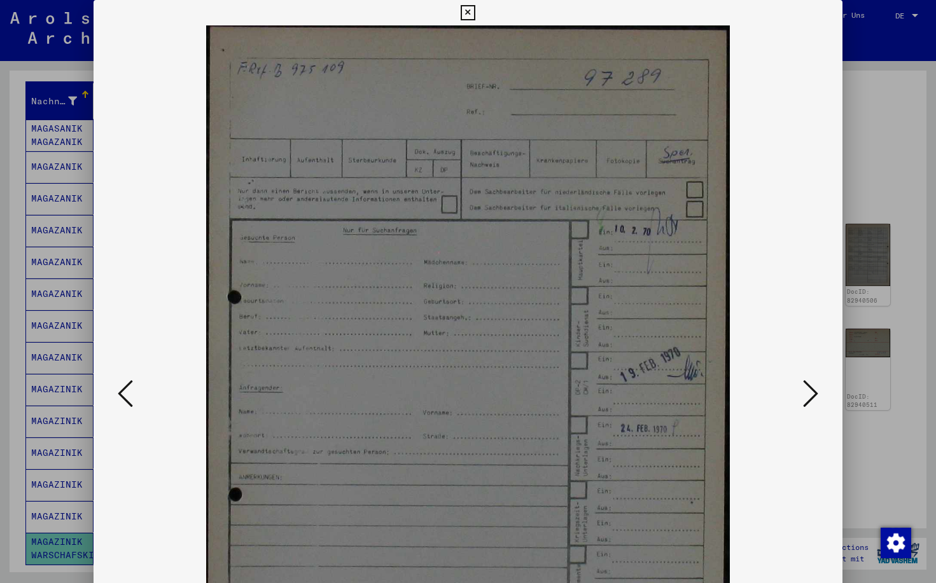
click at [812, 388] on icon at bounding box center [810, 393] width 15 height 31
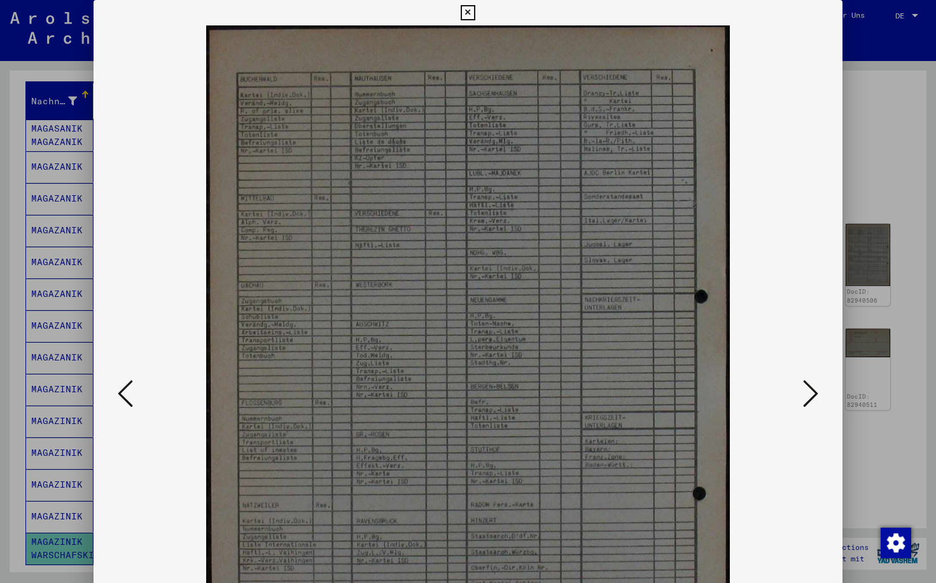
click at [812, 388] on icon at bounding box center [810, 393] width 15 height 31
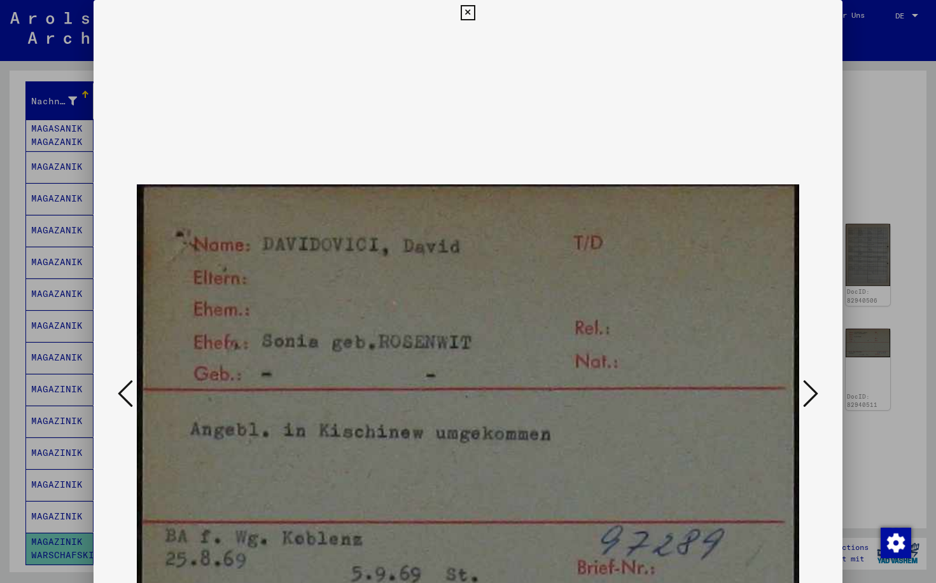
click at [812, 388] on icon at bounding box center [810, 393] width 15 height 31
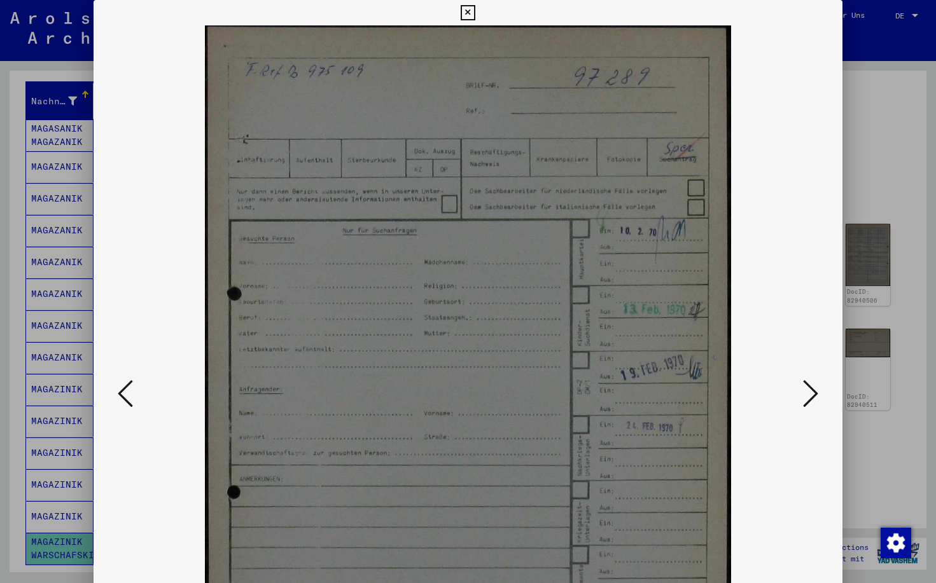
click at [475, 13] on icon at bounding box center [467, 12] width 15 height 15
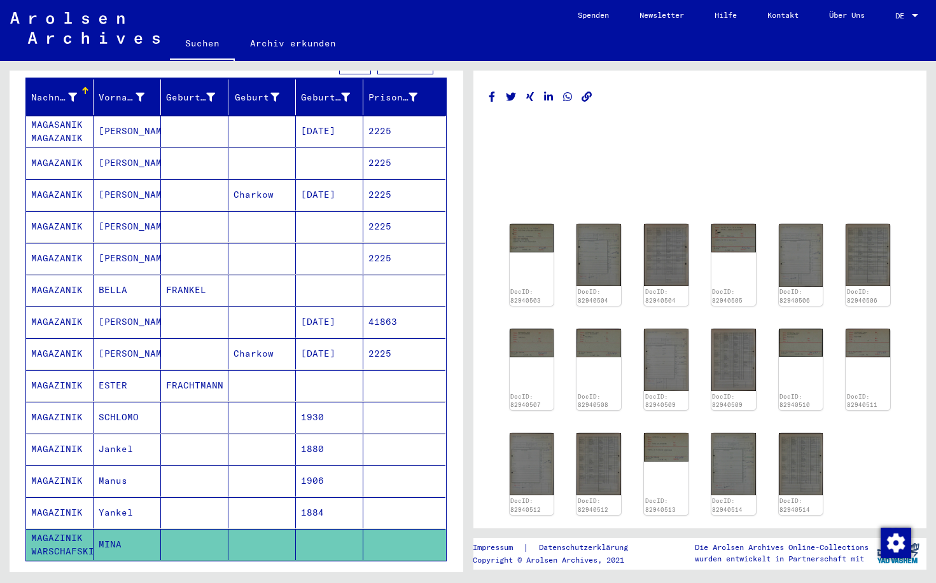
scroll to position [159, 0]
